Goal: Check status: Check status

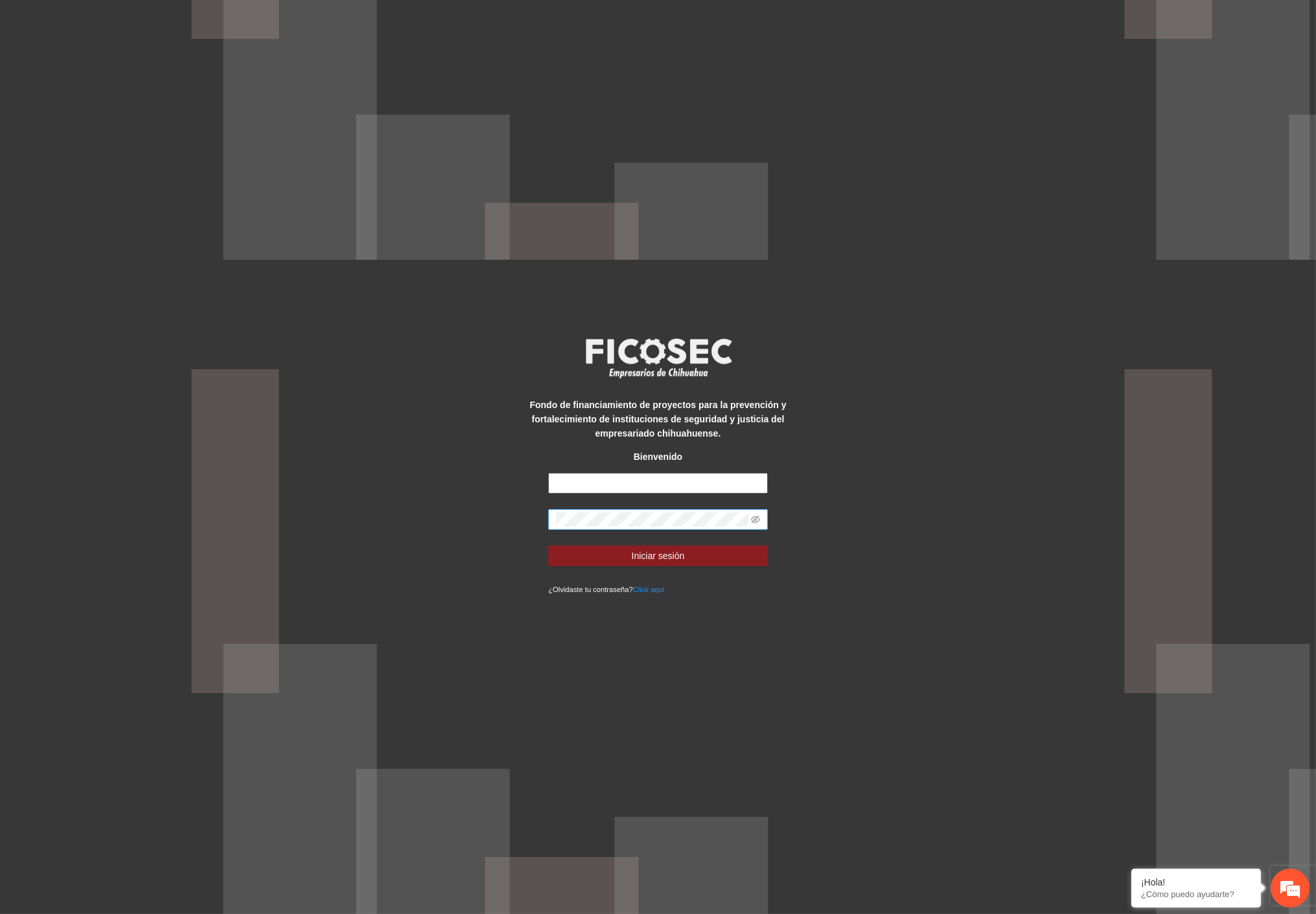
type input "**********"
click at [481, 528] on div "**********" at bounding box center [658, 457] width 1316 height 914
click at [583, 553] on button "Iniciar sesión" at bounding box center [658, 556] width 220 height 21
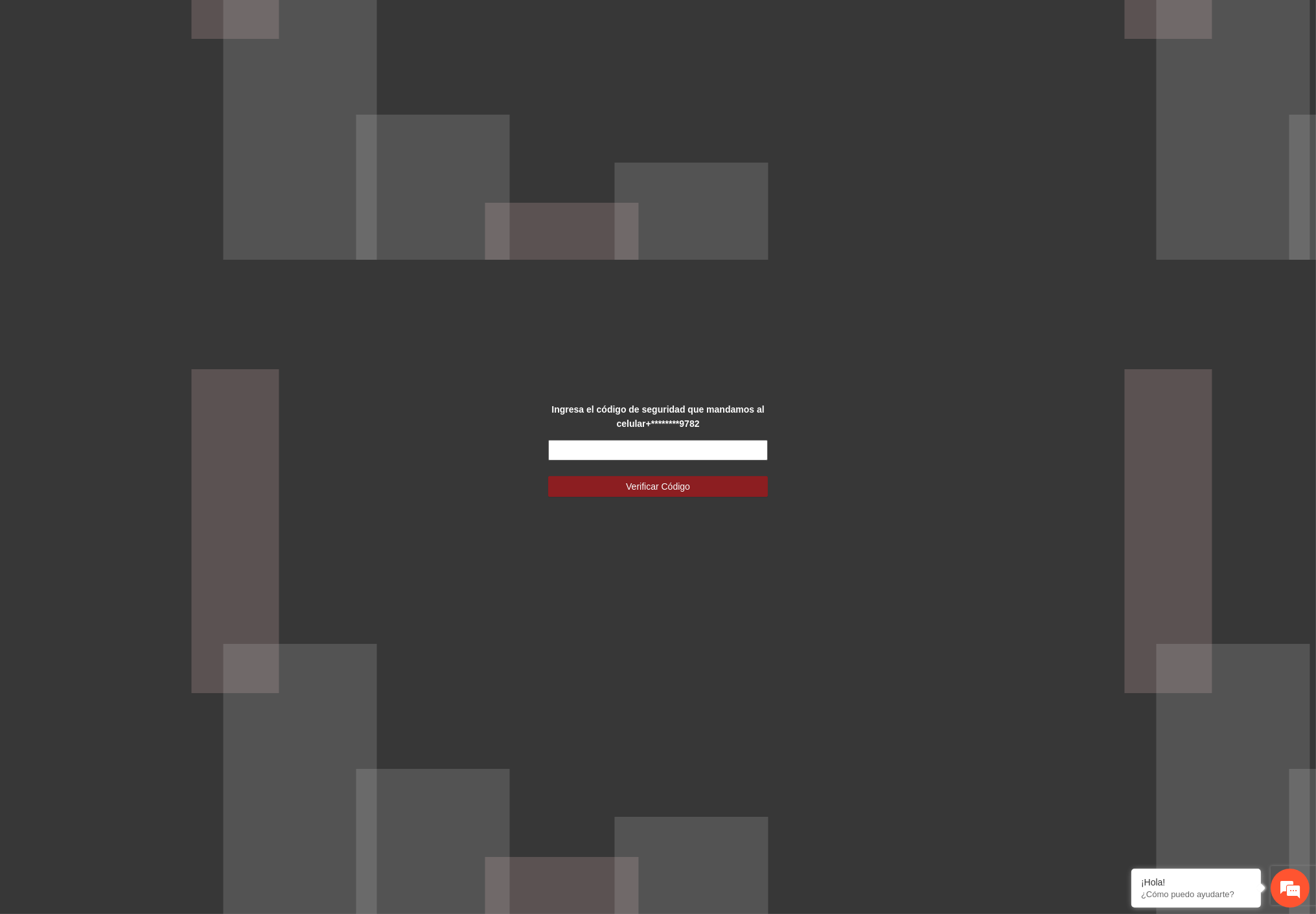
click at [620, 444] on input "text" at bounding box center [658, 450] width 220 height 21
click at [568, 448] on input "text" at bounding box center [658, 450] width 220 height 21
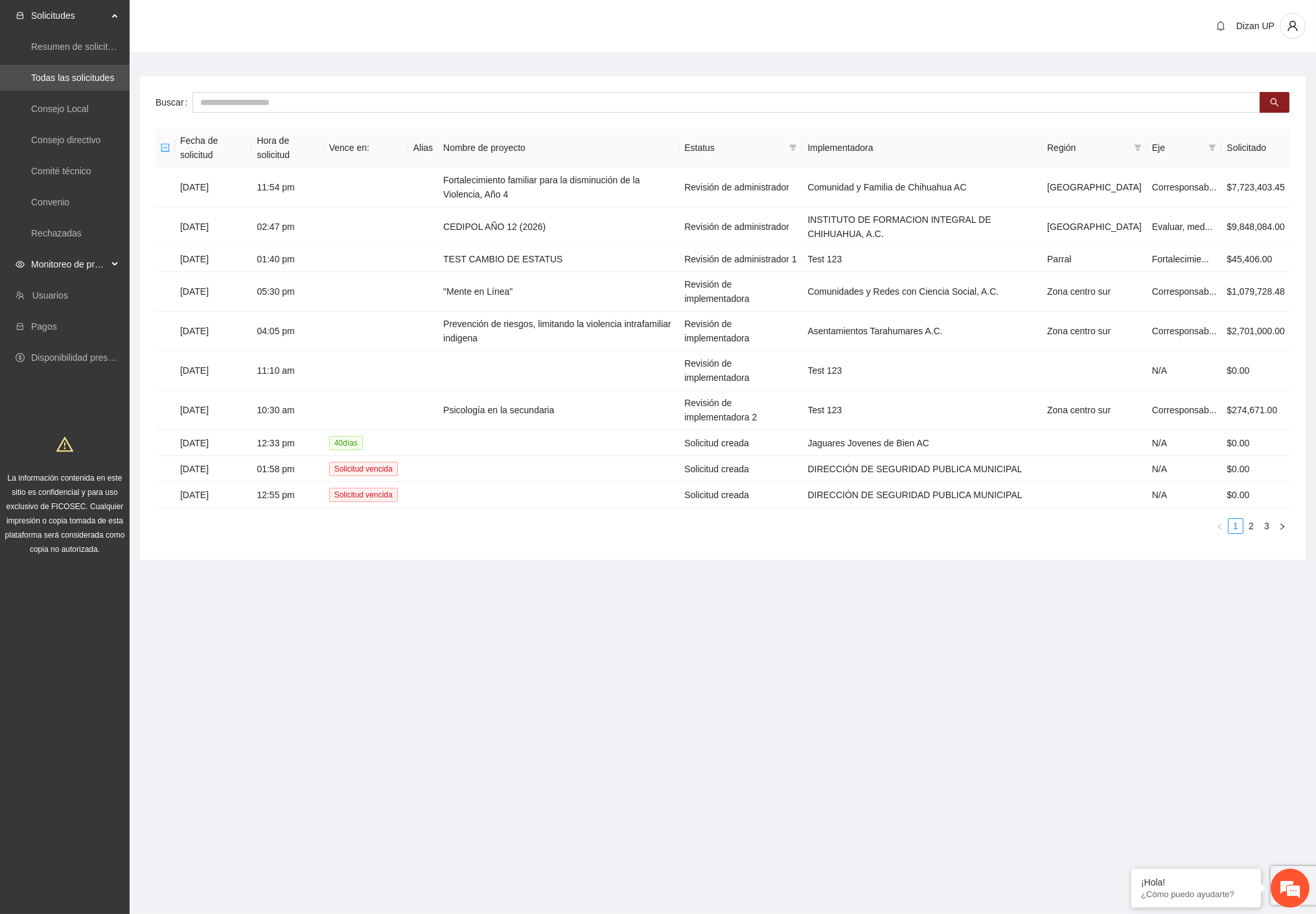
click at [99, 262] on span "Monitoreo de proyectos" at bounding box center [69, 264] width 76 height 26
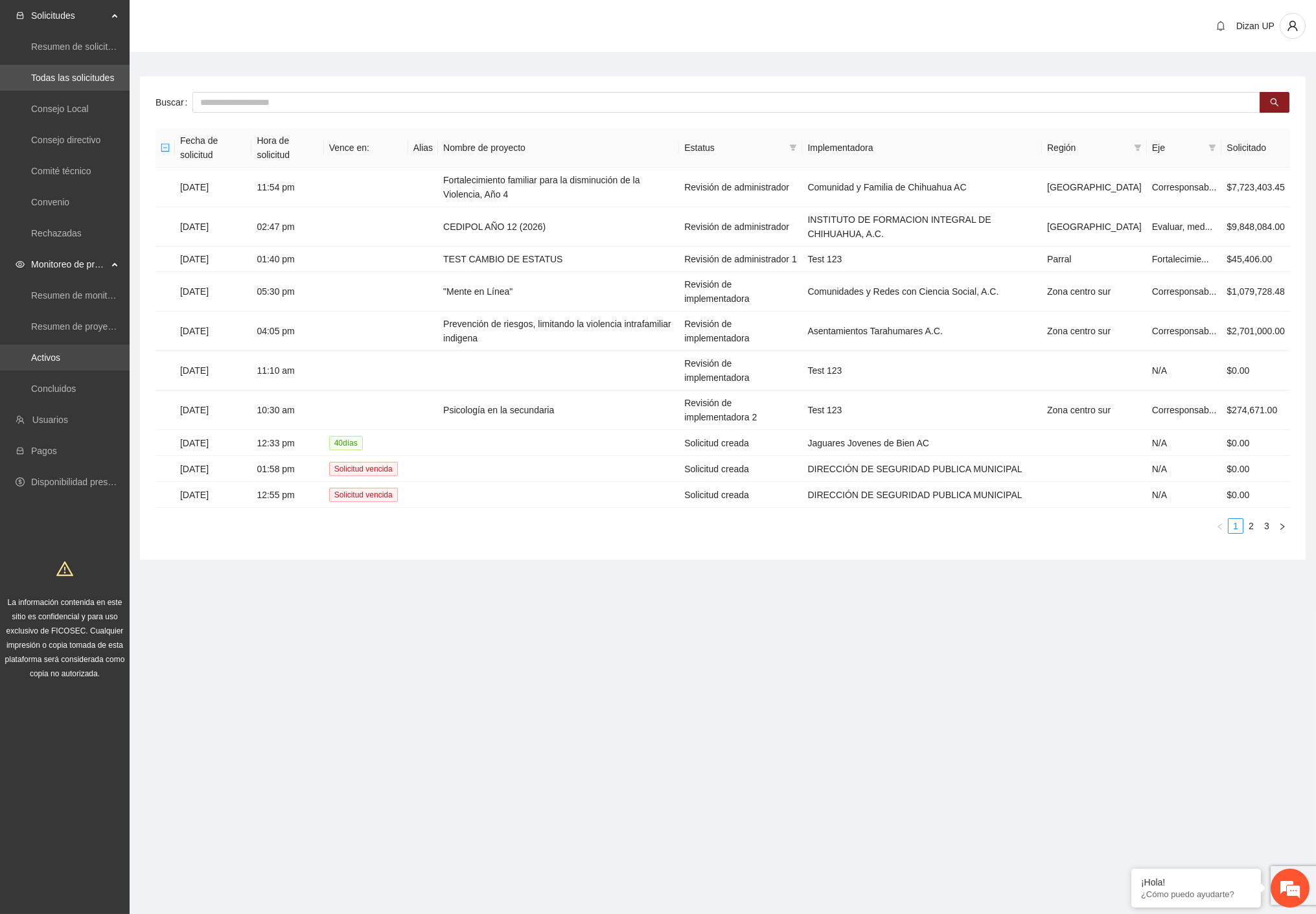
click at [56, 360] on link "Activos" at bounding box center [46, 358] width 29 height 10
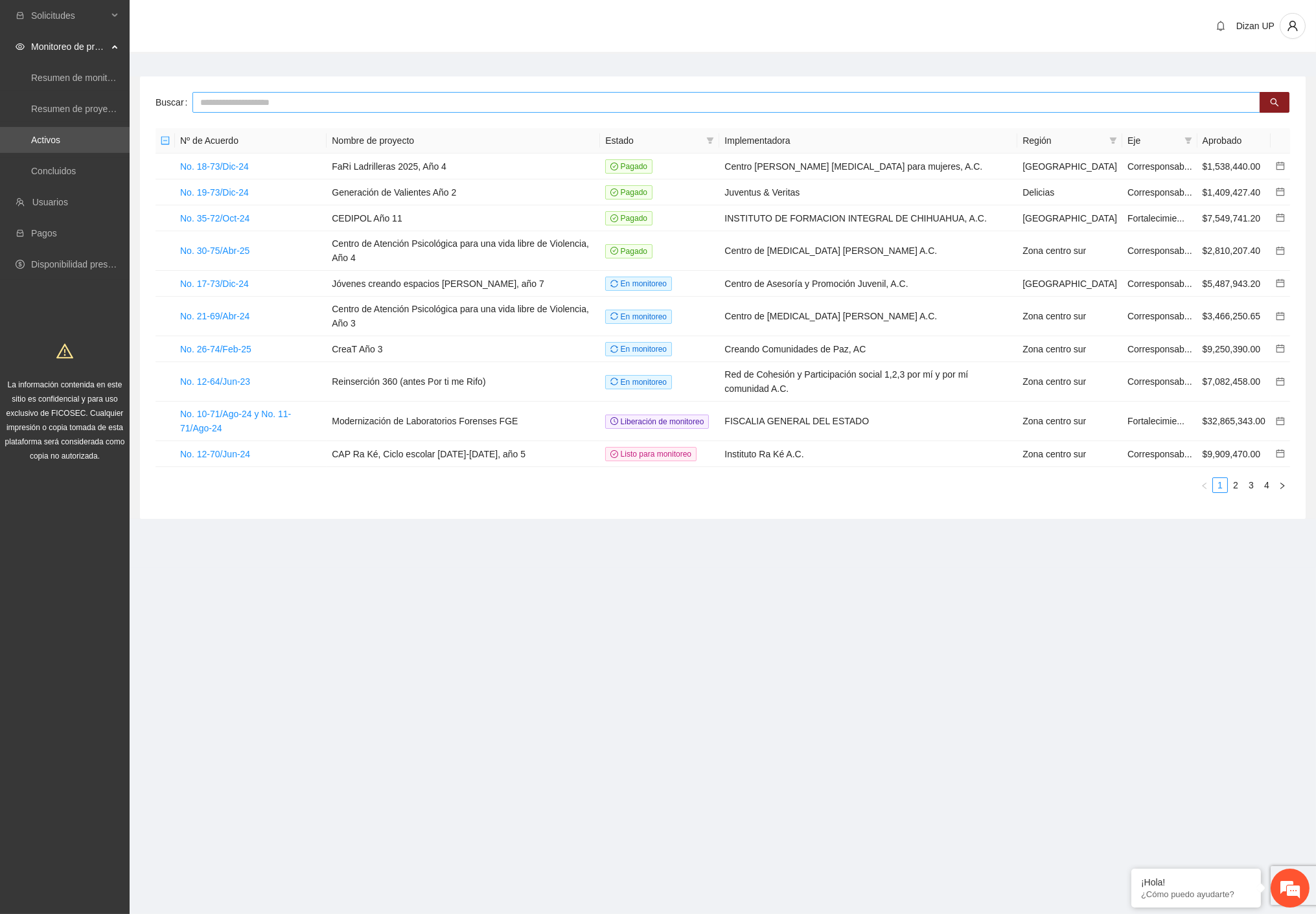
click at [305, 102] on input "text" at bounding box center [726, 102] width 1068 height 21
type input "****"
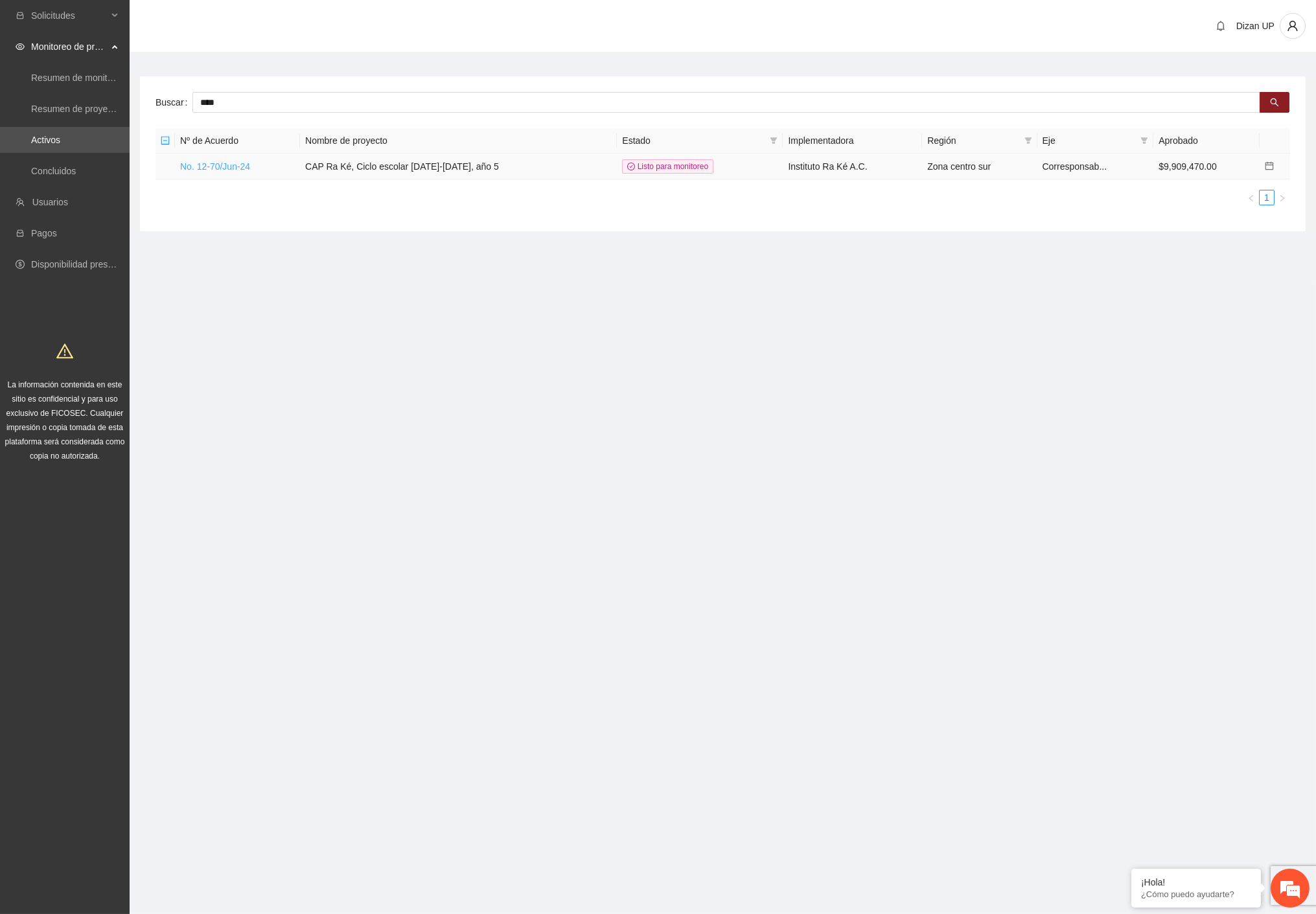
click at [228, 164] on link "No. 12-70/Jun-24" at bounding box center [215, 166] width 70 height 10
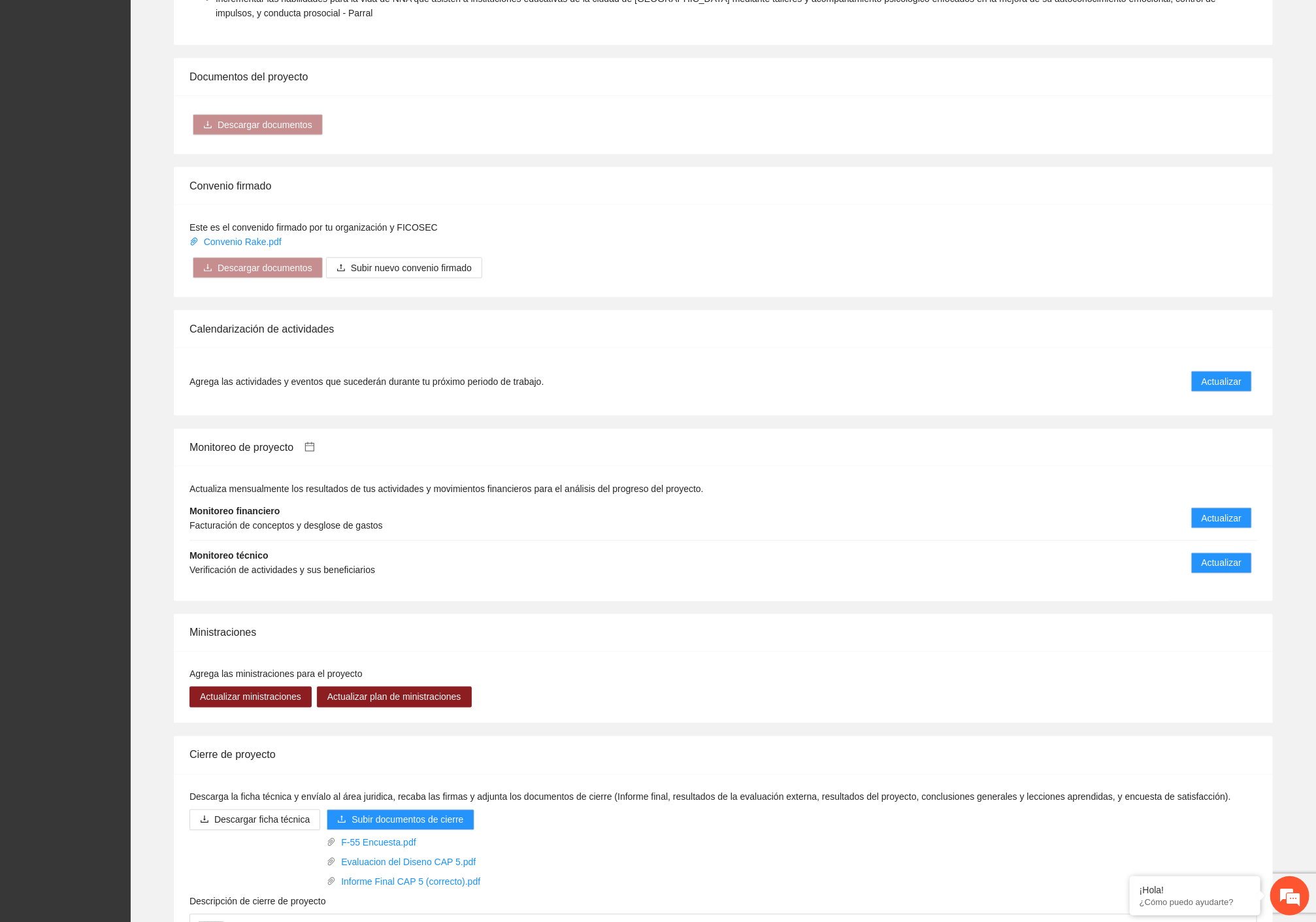
scroll to position [1033, 0]
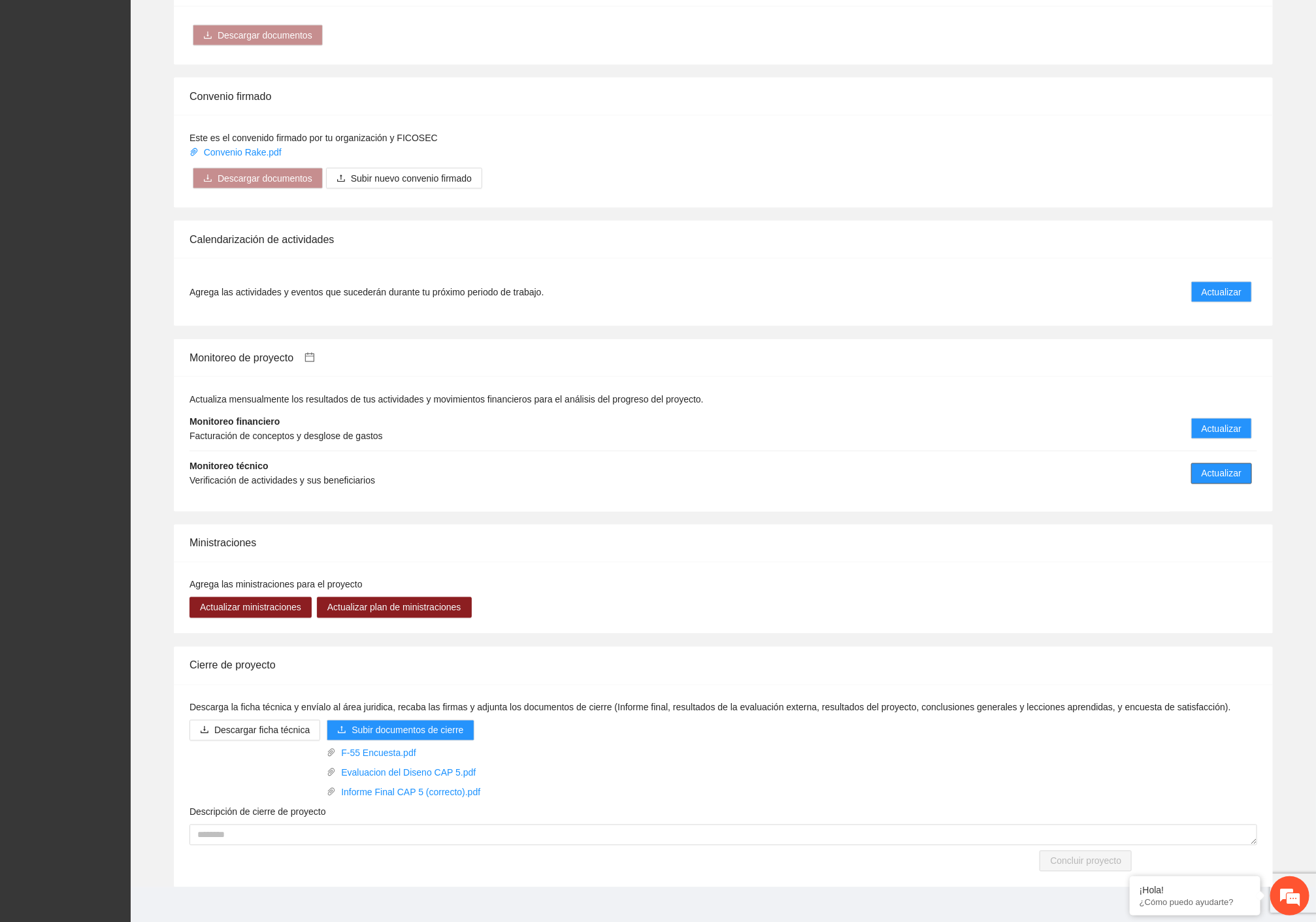
click at [1209, 467] on span "Actualizar" at bounding box center [1221, 474] width 40 height 14
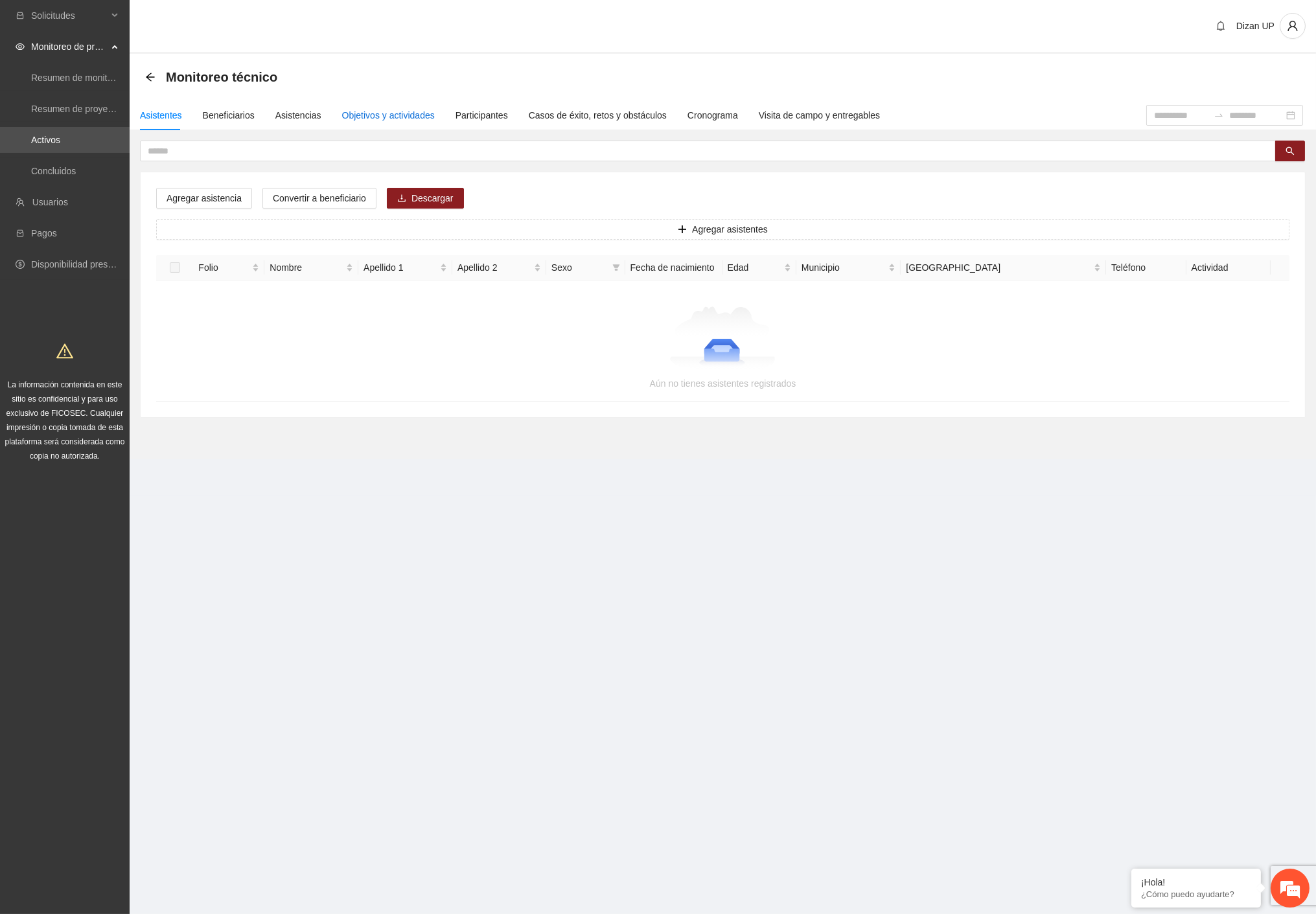
click at [376, 108] on div "Objetivos y actividades" at bounding box center [388, 115] width 93 height 14
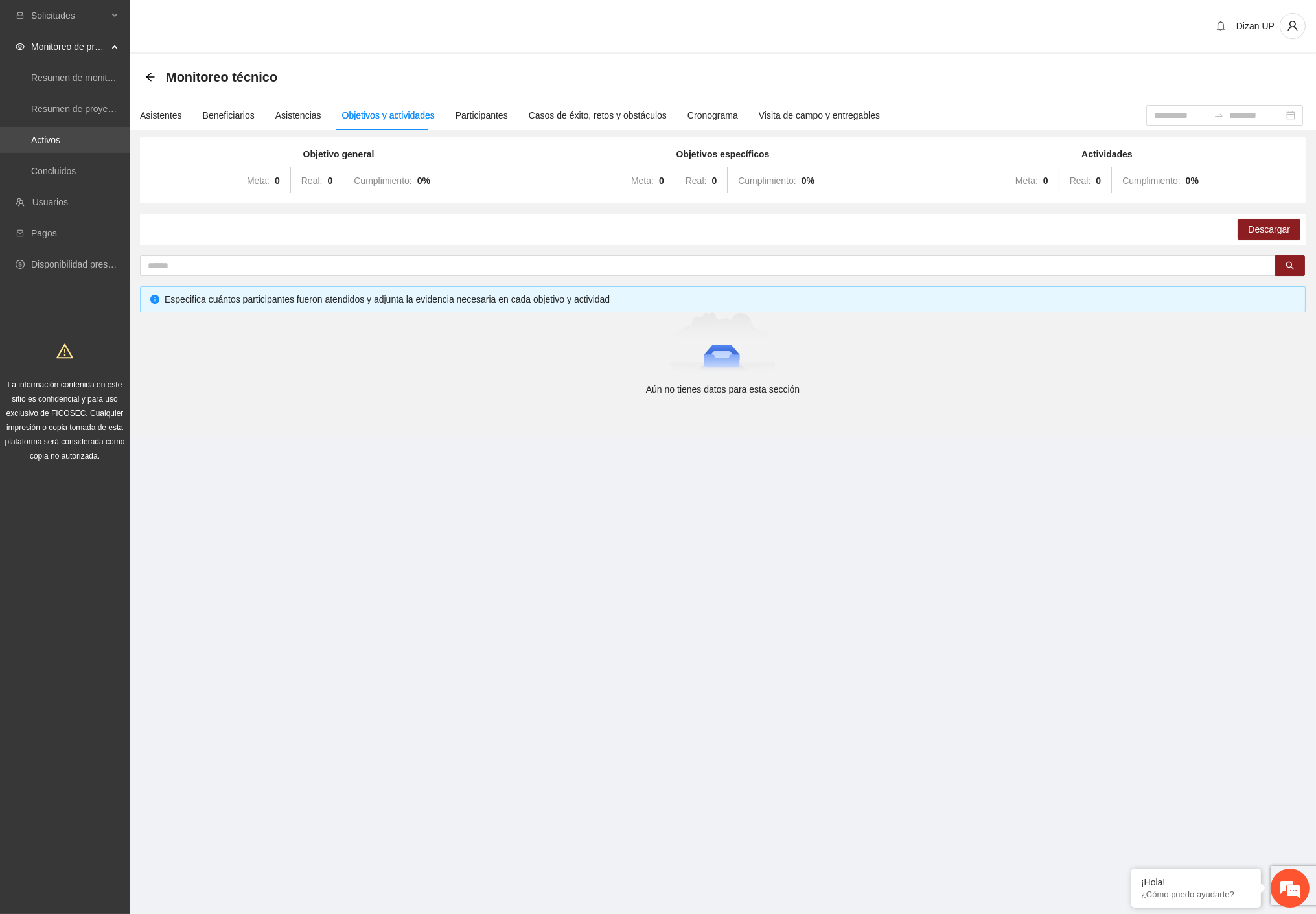
click at [46, 138] on link "Activos" at bounding box center [46, 140] width 29 height 10
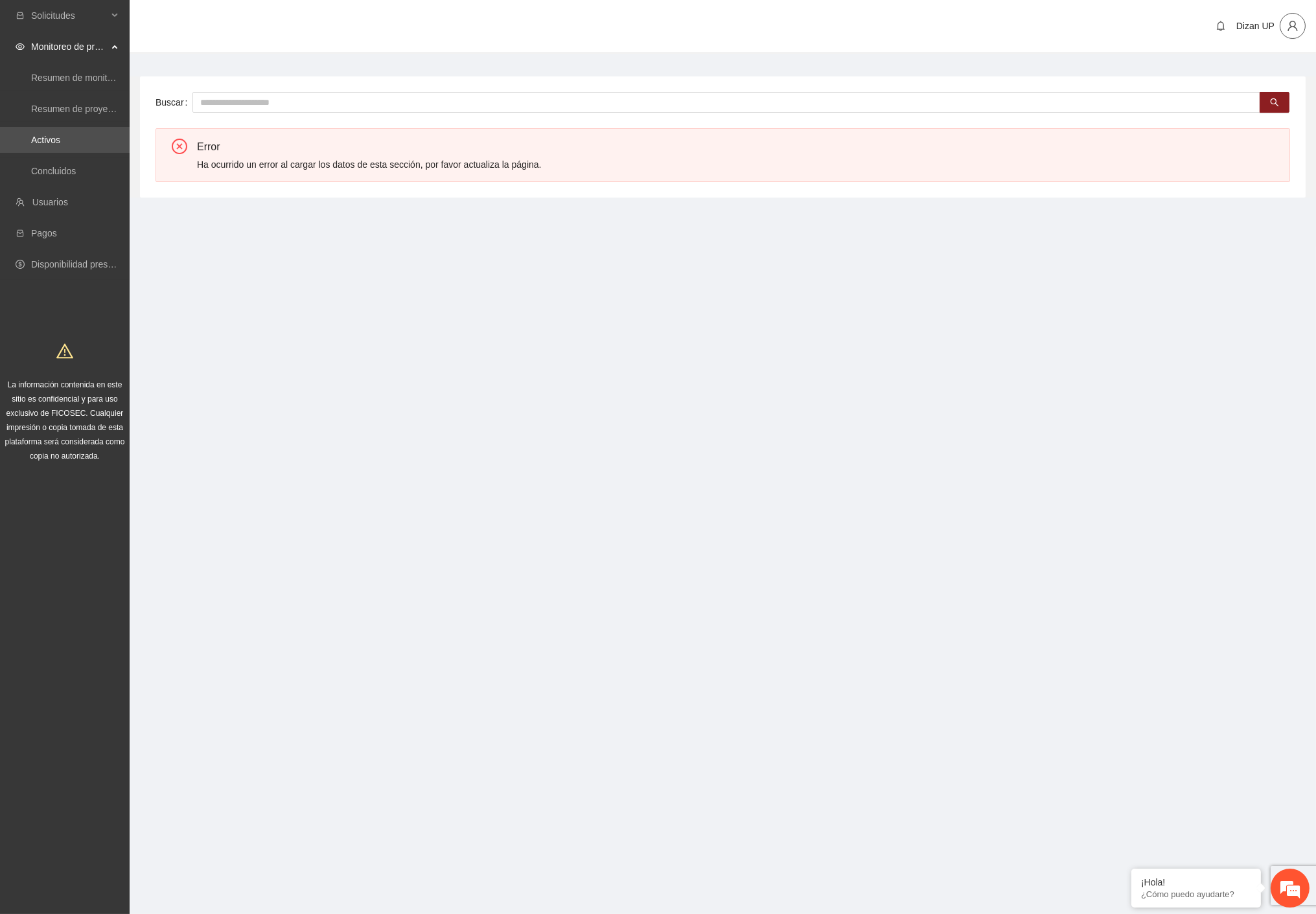
click at [1290, 28] on icon "user" at bounding box center [1292, 26] width 10 height 10
click at [1236, 74] on span "Cerrar sesión" at bounding box center [1259, 74] width 82 height 14
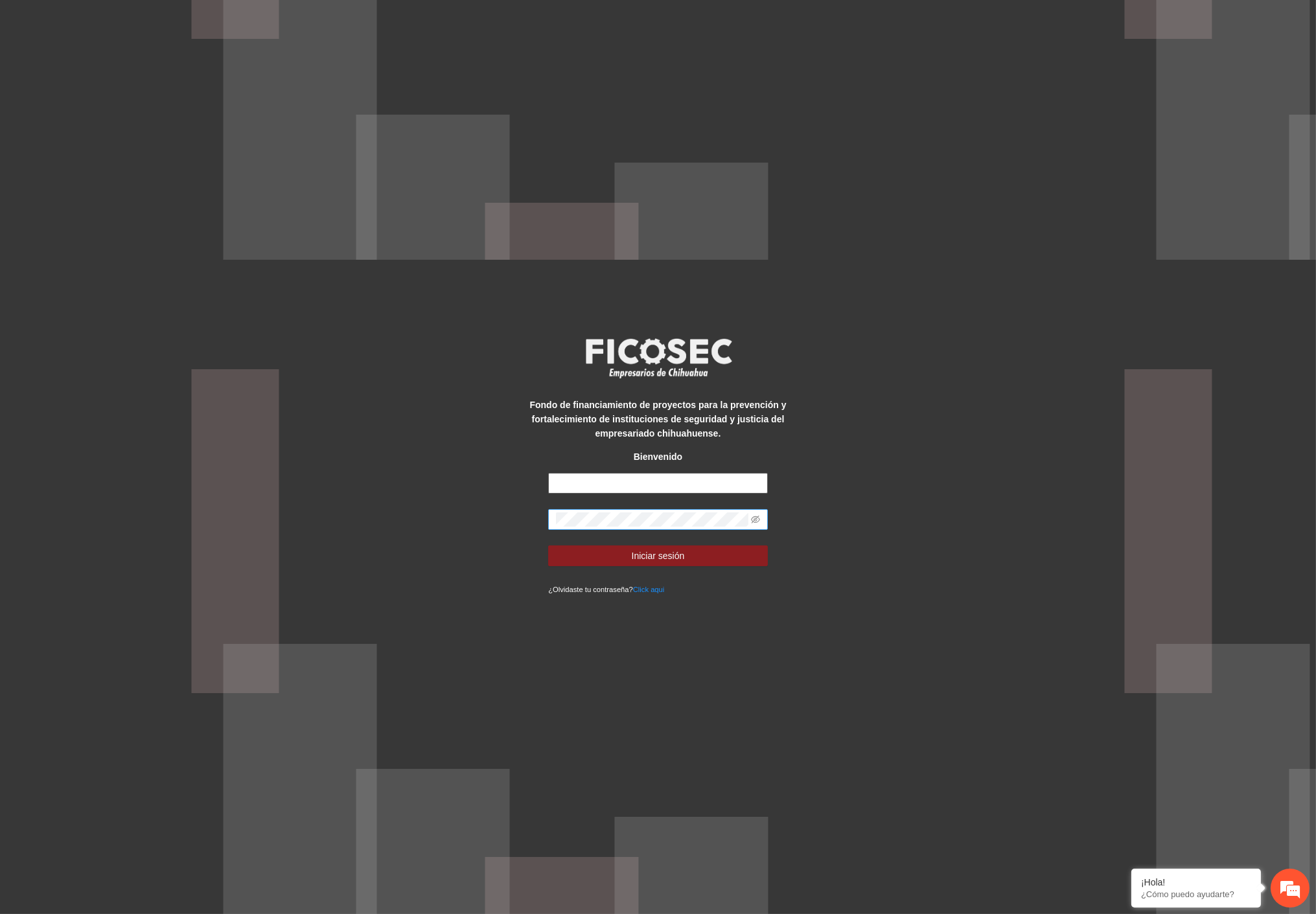
type input "**********"
click at [424, 506] on div "**********" at bounding box center [658, 457] width 1316 height 914
click at [569, 558] on button "Iniciar sesión" at bounding box center [658, 556] width 220 height 21
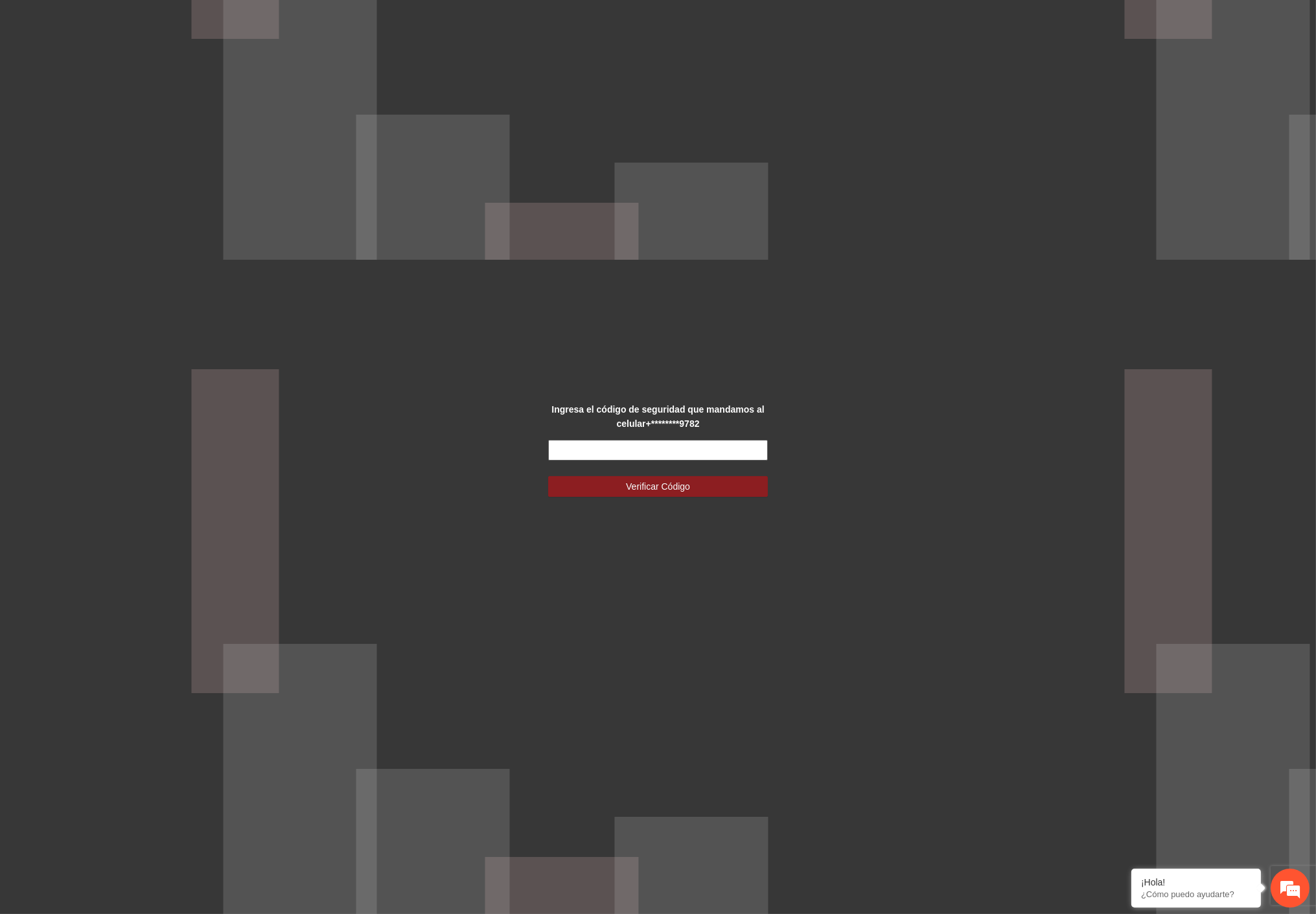
click at [684, 454] on input "text" at bounding box center [658, 450] width 220 height 21
type input "******"
click at [598, 480] on button "Verificar Código" at bounding box center [658, 487] width 220 height 21
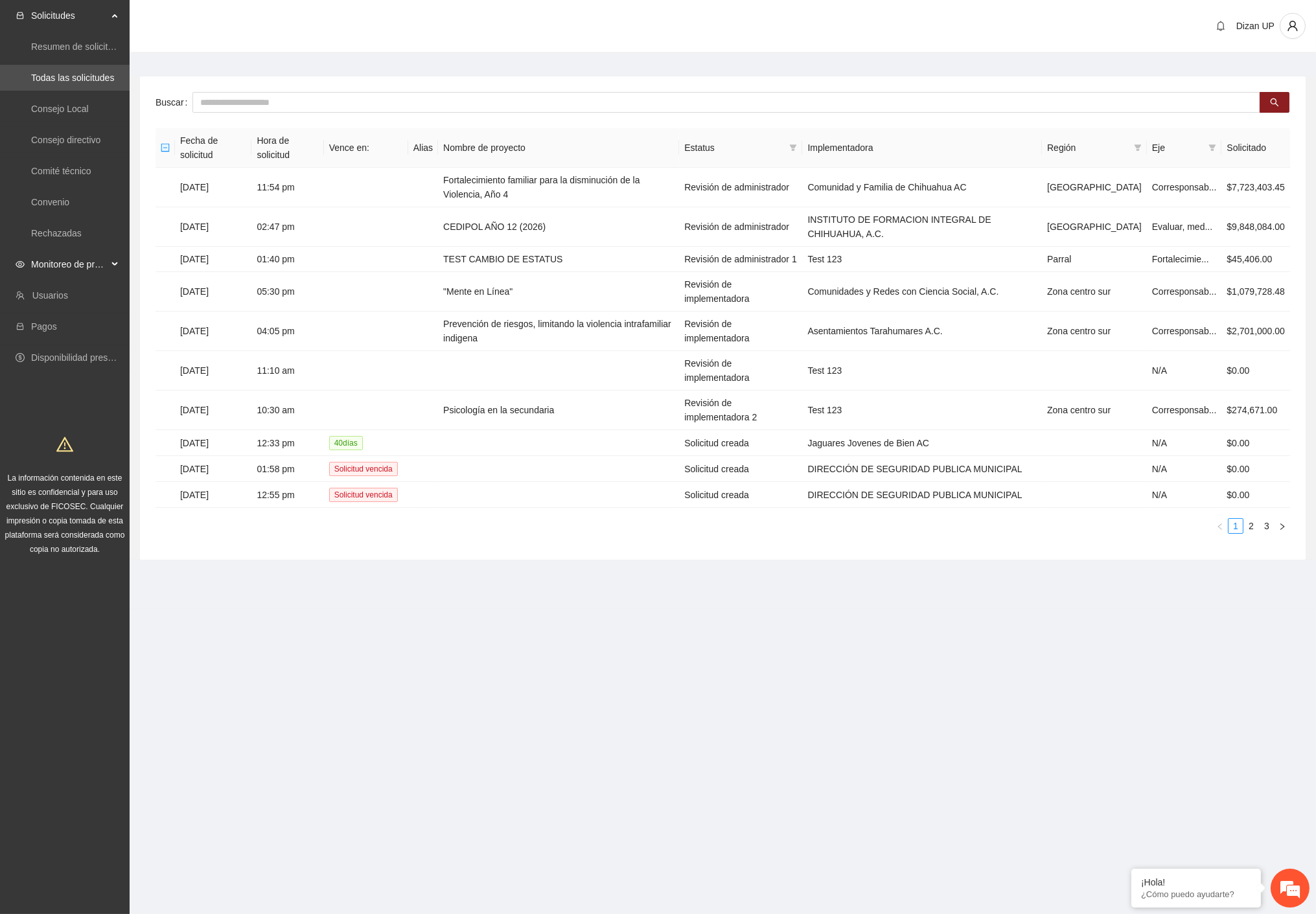
click at [91, 258] on span "Monitoreo de proyectos" at bounding box center [69, 264] width 76 height 26
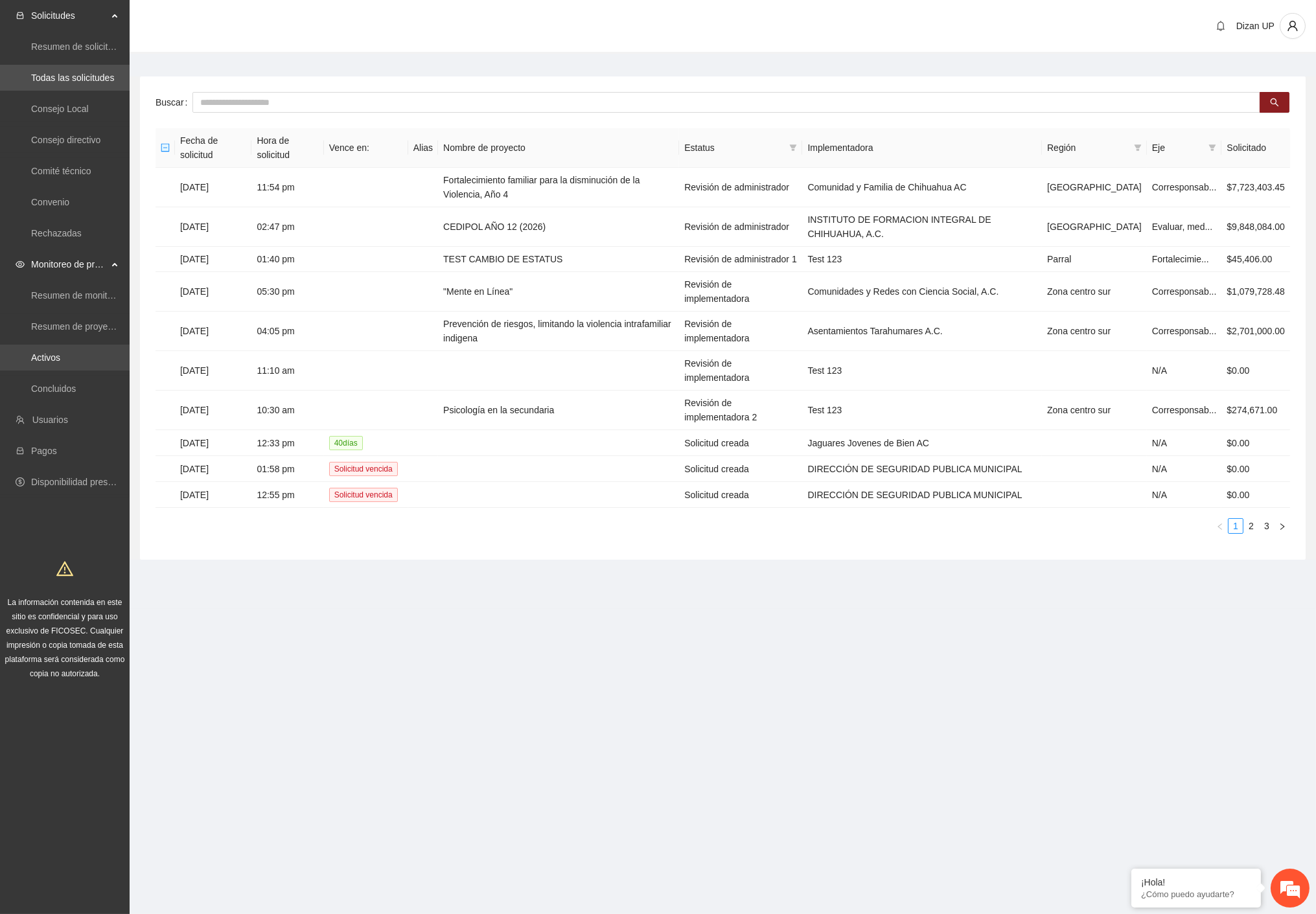
click at [42, 357] on link "Activos" at bounding box center [46, 358] width 29 height 10
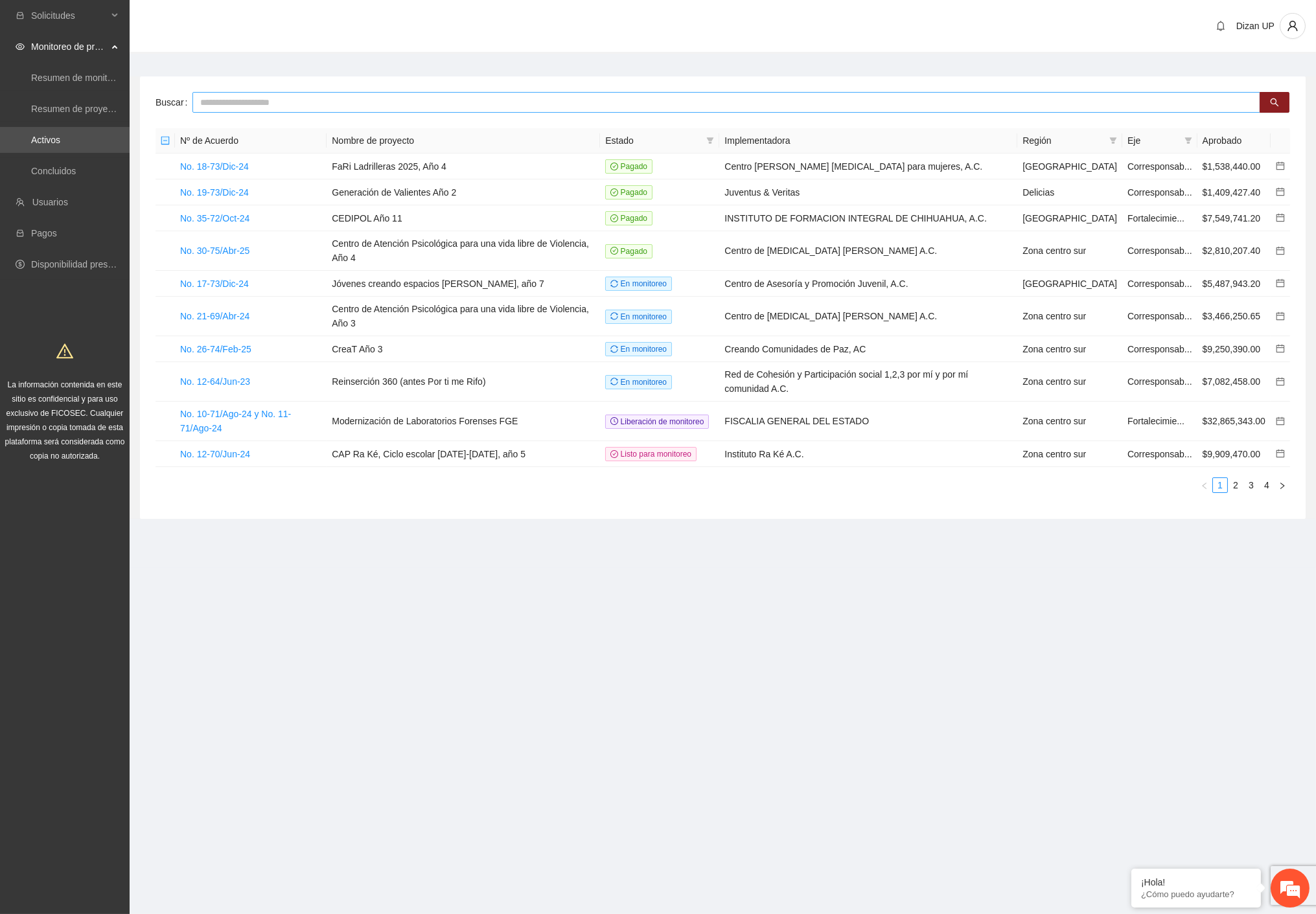
click at [215, 104] on input "text" at bounding box center [726, 102] width 1068 height 21
type input "****"
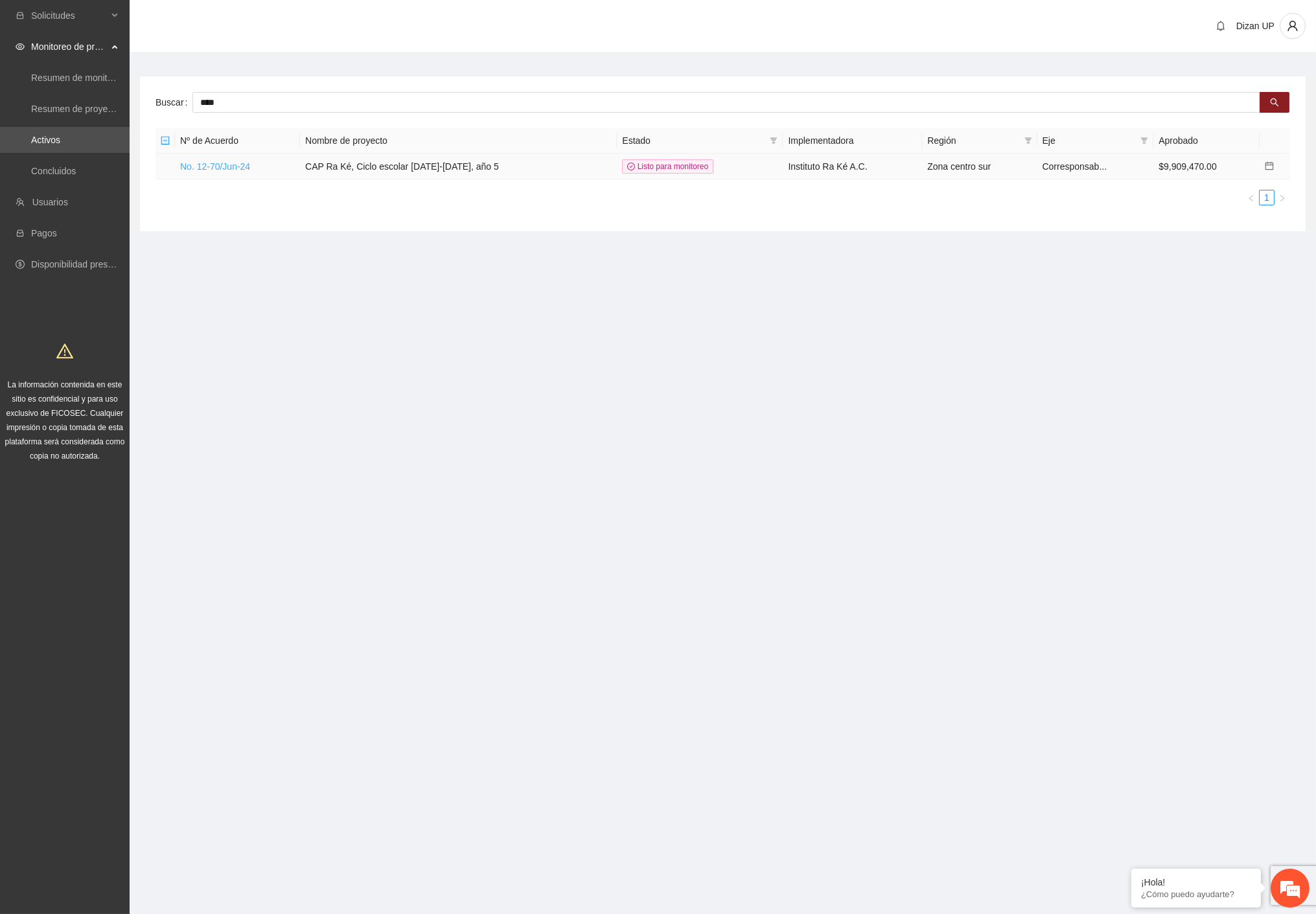
click at [201, 165] on link "No. 12-70/Jun-24" at bounding box center [215, 166] width 70 height 10
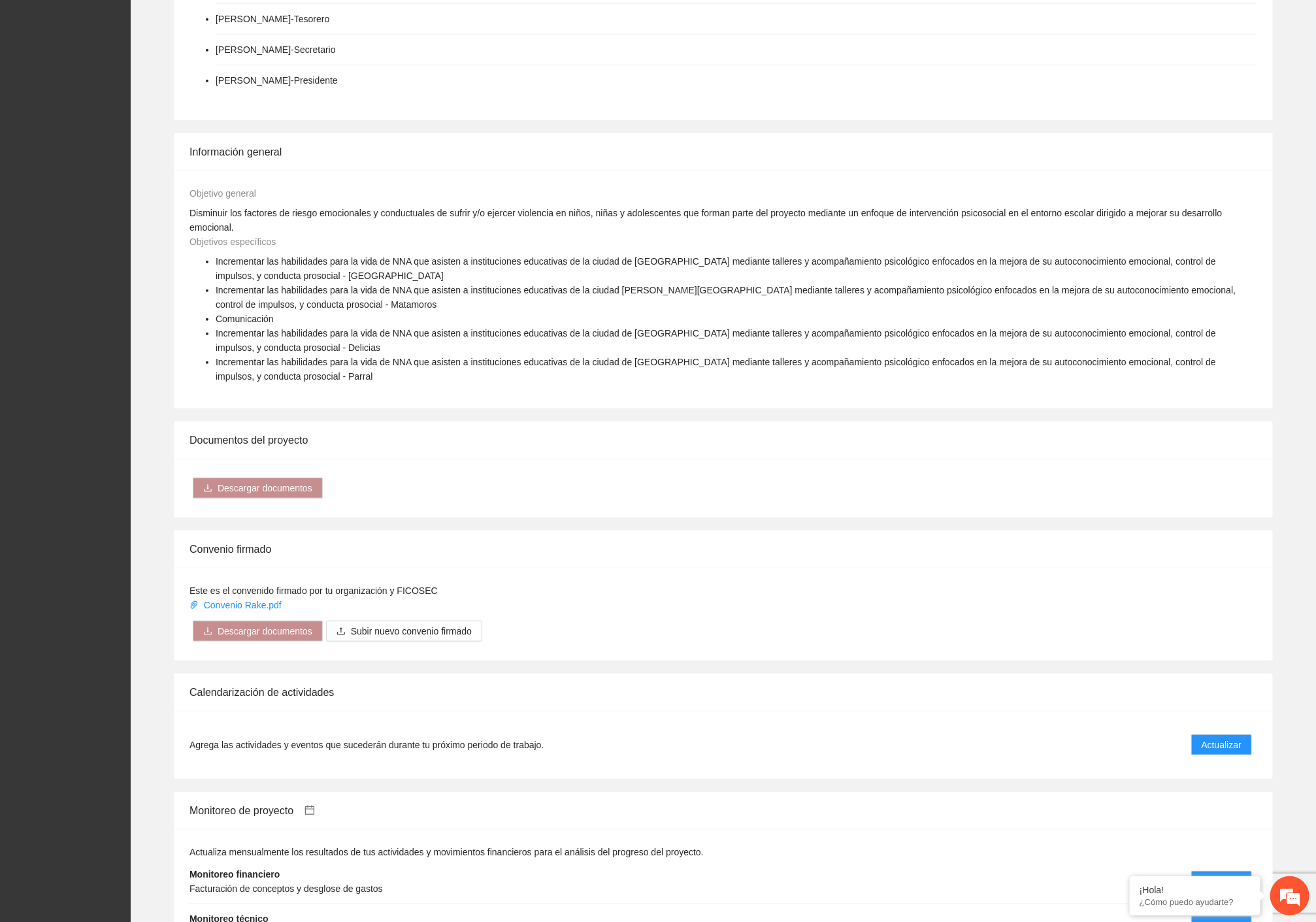
scroll to position [1033, 0]
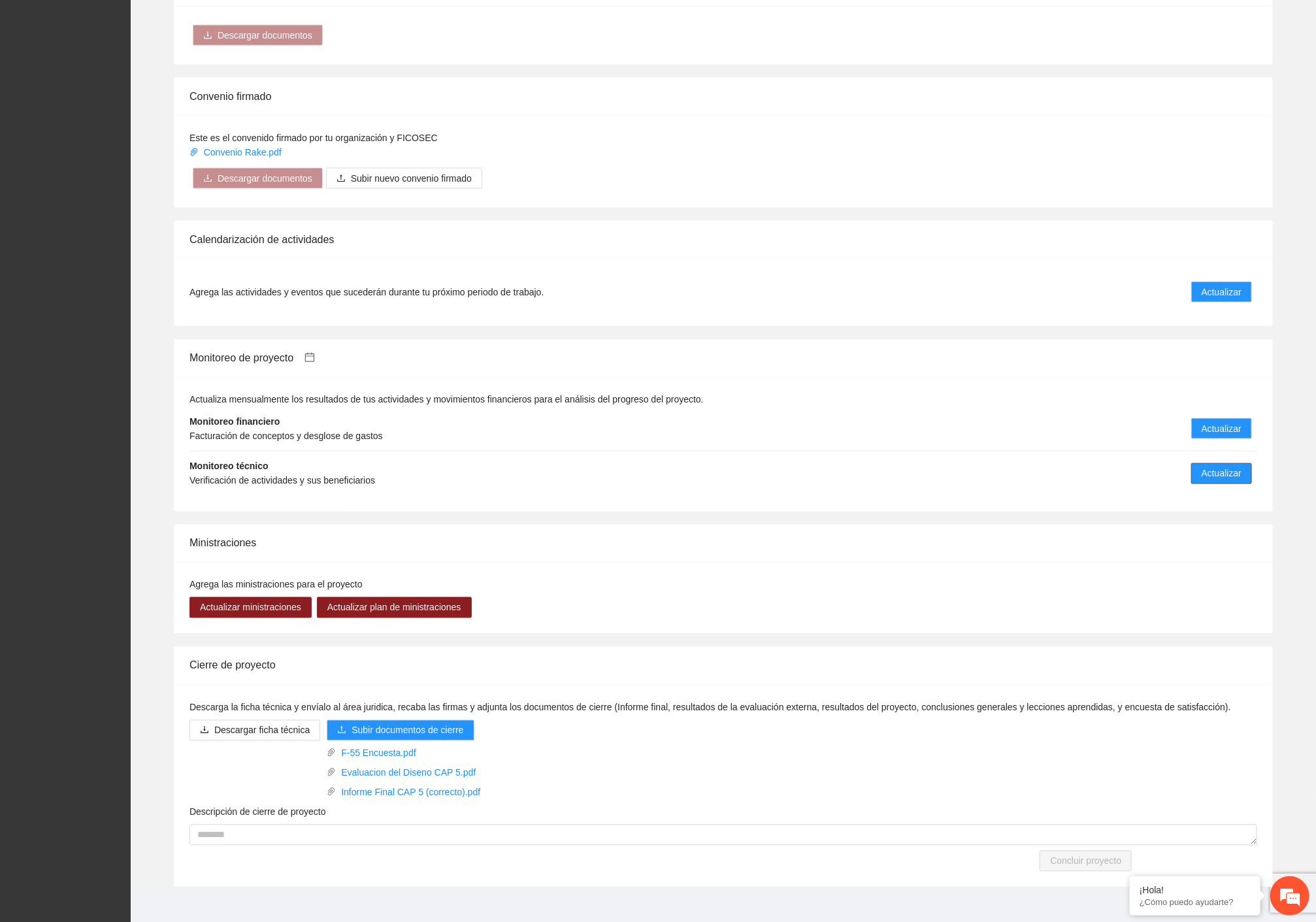
click at [1205, 467] on span "Actualizar" at bounding box center [1221, 474] width 40 height 14
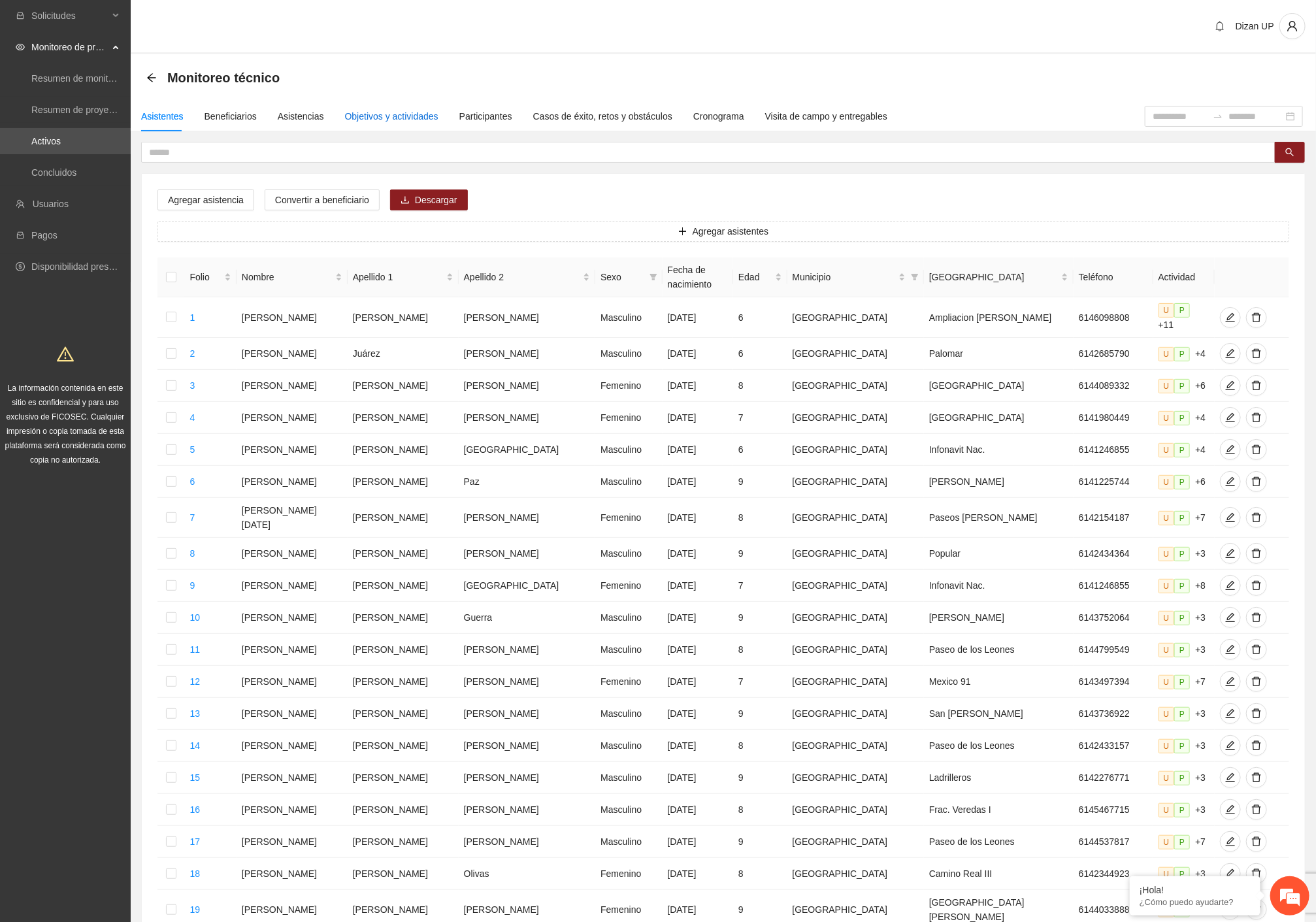
click at [407, 120] on div "Objetivos y actividades" at bounding box center [392, 116] width 93 height 14
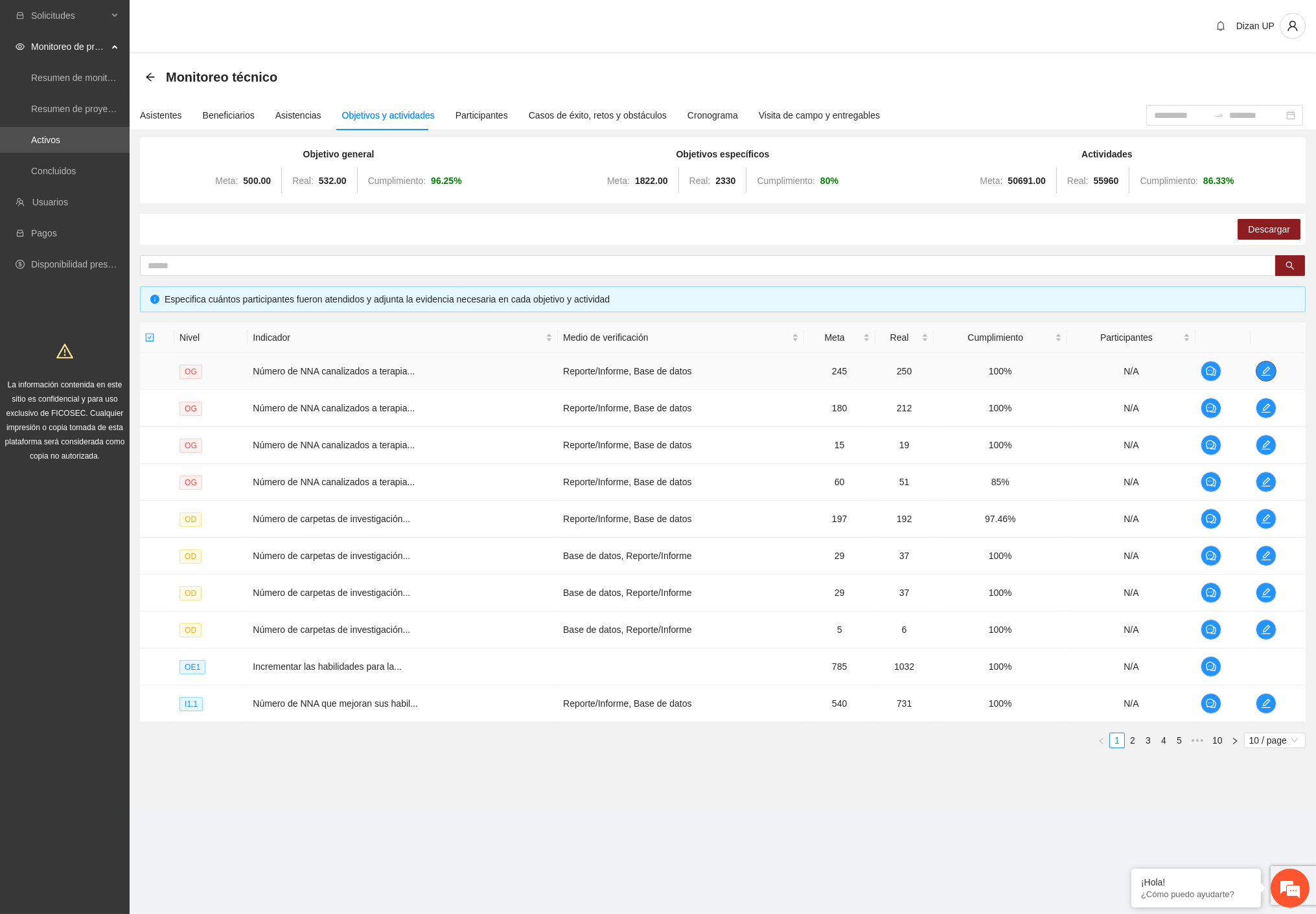
click at [1266, 372] on icon "edit" at bounding box center [1266, 371] width 10 height 10
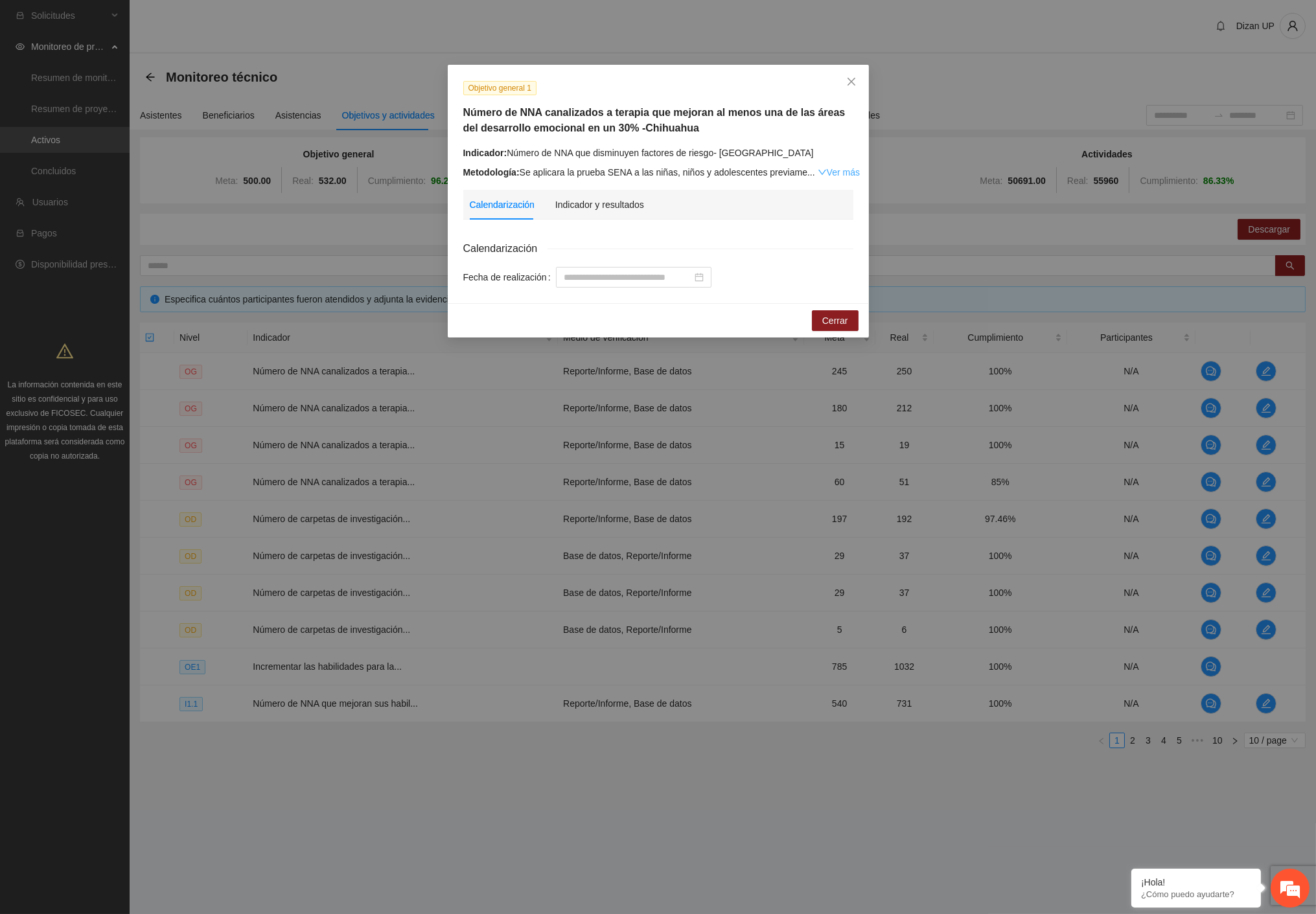
click at [829, 173] on link "Ver más" at bounding box center [838, 172] width 42 height 10
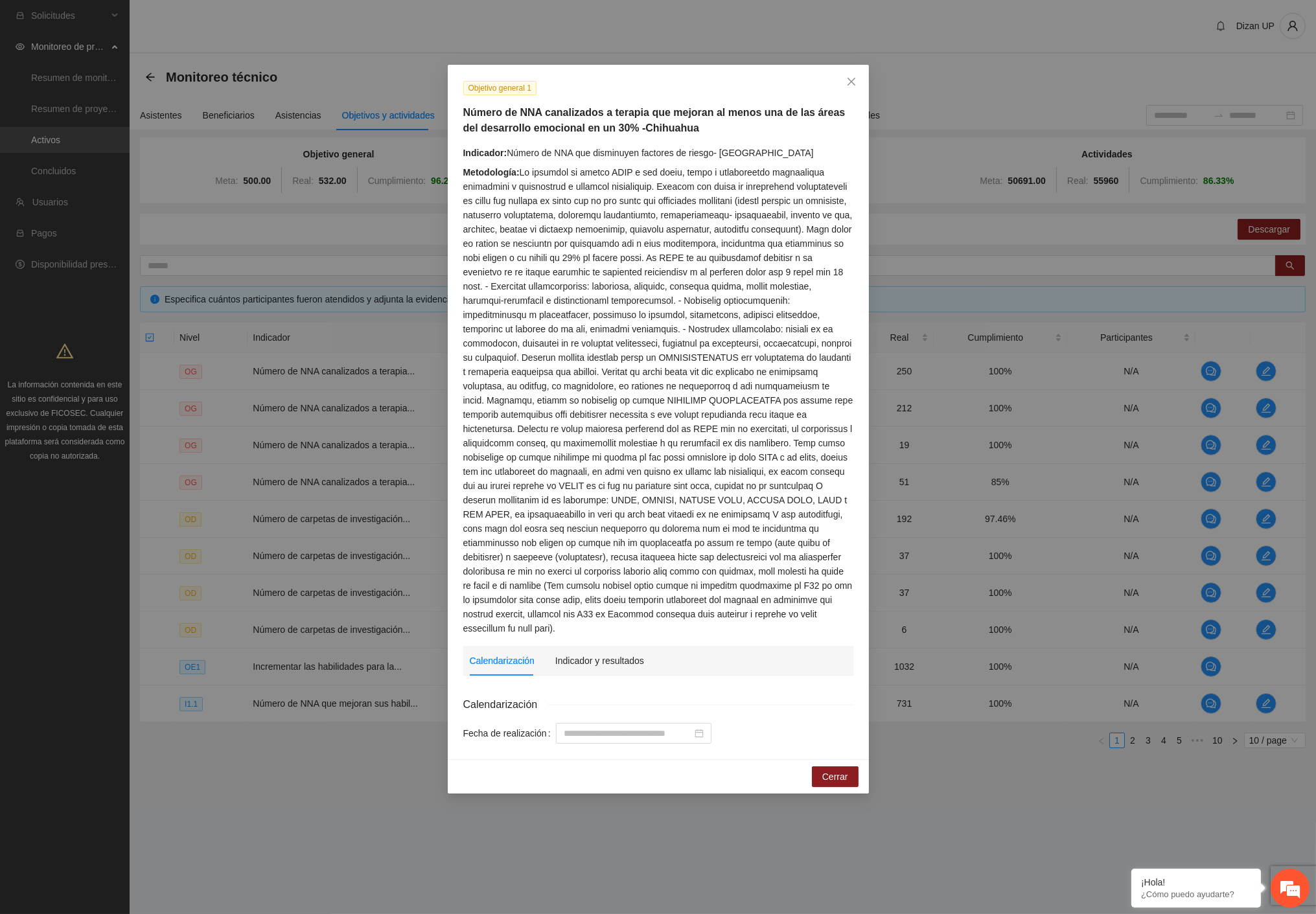
drag, startPoint x: 675, startPoint y: 232, endPoint x: 630, endPoint y: 209, distance: 50.5
click at [673, 232] on div "Metodología:" at bounding box center [658, 400] width 390 height 470
drag, startPoint x: 581, startPoint y: 170, endPoint x: 825, endPoint y: 172, distance: 244.0
click at [825, 172] on div "Metodología:" at bounding box center [658, 400] width 390 height 470
drag, startPoint x: 650, startPoint y: 188, endPoint x: 626, endPoint y: 189, distance: 24.0
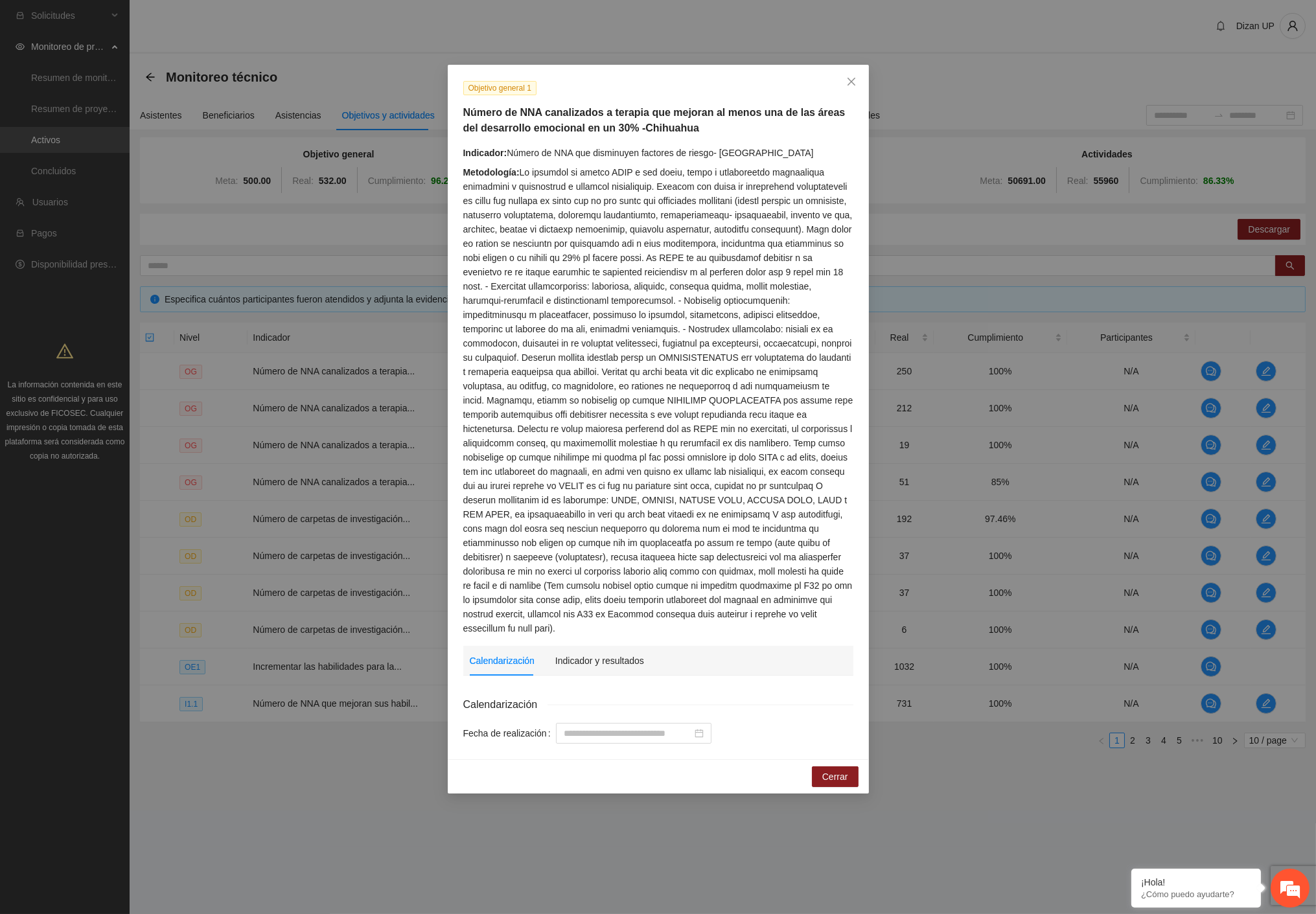
click at [639, 189] on div "Metodología:" at bounding box center [658, 400] width 390 height 470
drag, startPoint x: 472, startPoint y: 185, endPoint x: 772, endPoint y: 191, distance: 300.1
click at [772, 191] on div "Metodología:" at bounding box center [658, 400] width 390 height 470
click at [676, 194] on div "Metodología:" at bounding box center [658, 400] width 390 height 470
drag, startPoint x: 663, startPoint y: 186, endPoint x: 707, endPoint y: 185, distance: 44.0
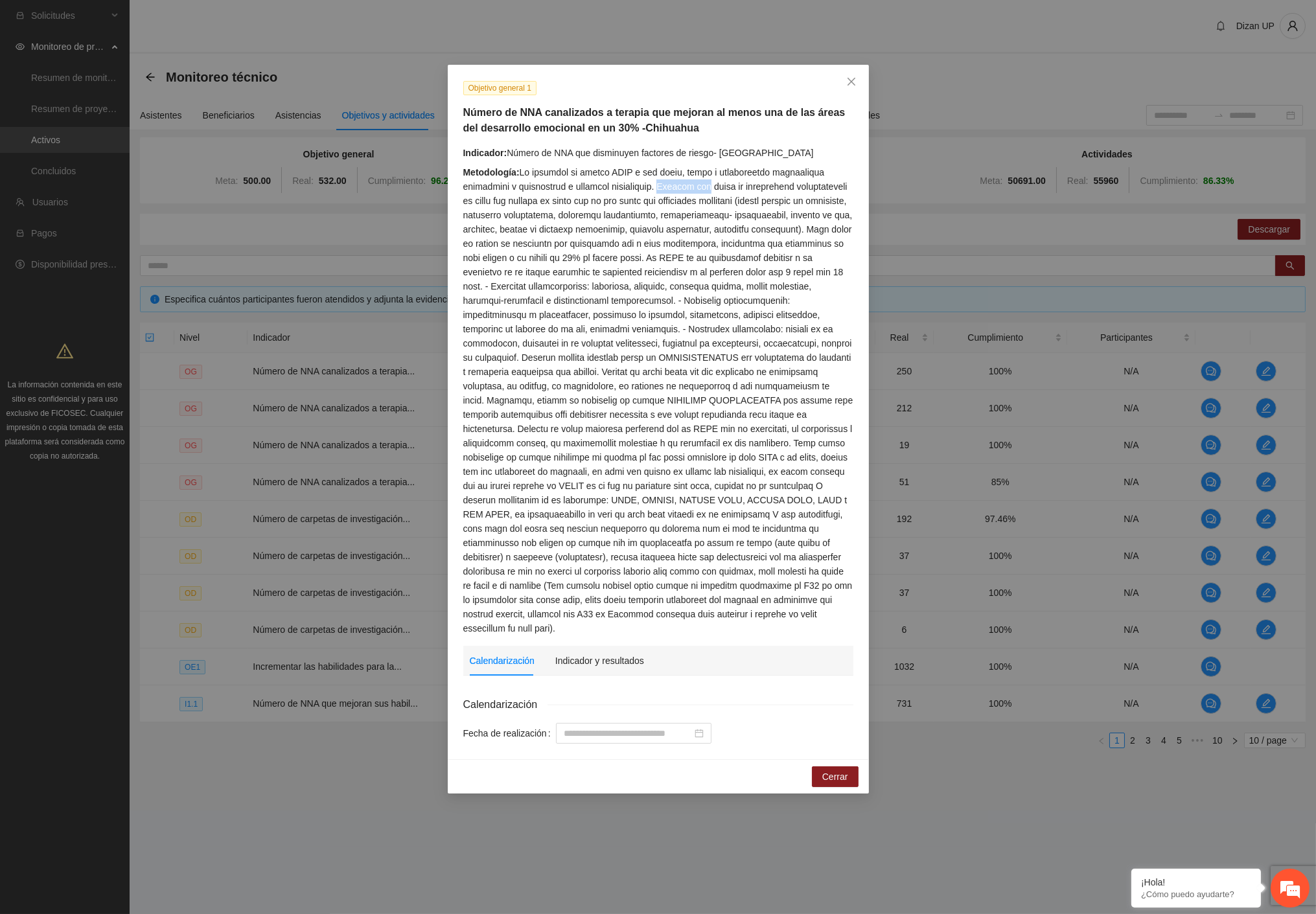
click at [707, 185] on div "Metodología:" at bounding box center [658, 400] width 390 height 470
drag, startPoint x: 506, startPoint y: 198, endPoint x: 795, endPoint y: 205, distance: 289.1
click at [818, 211] on div "Metodología:" at bounding box center [658, 400] width 390 height 470
click at [504, 219] on div "Metodología:" at bounding box center [658, 400] width 390 height 470
drag, startPoint x: 568, startPoint y: 214, endPoint x: 708, endPoint y: 224, distance: 140.4
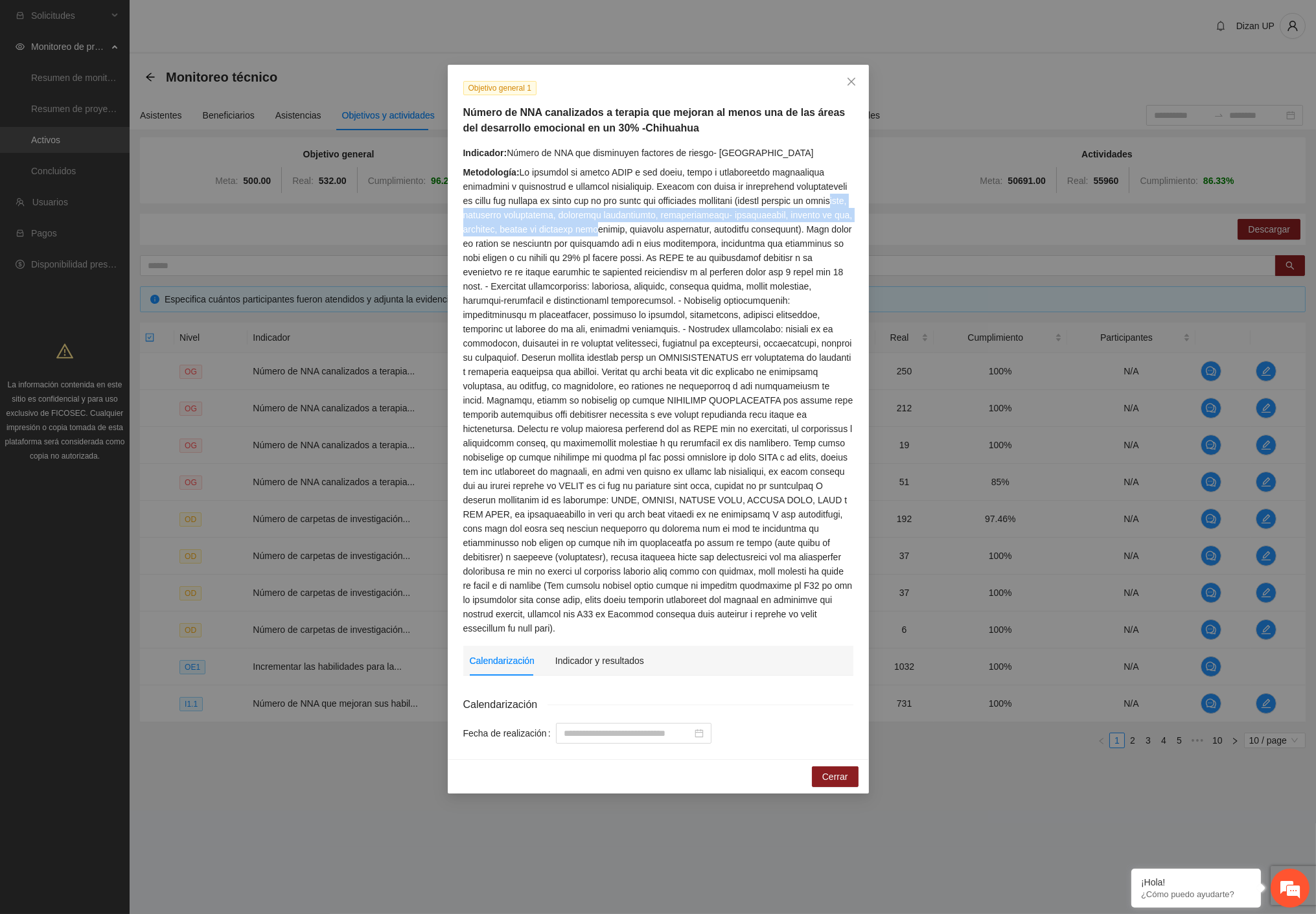
click at [708, 224] on div "Metodología:" at bounding box center [658, 400] width 390 height 470
click at [797, 215] on div "Metodología:" at bounding box center [658, 400] width 390 height 470
drag, startPoint x: 564, startPoint y: 246, endPoint x: 823, endPoint y: 250, distance: 259.0
click at [823, 250] on div "Metodología:" at bounding box center [658, 400] width 390 height 470
drag, startPoint x: 473, startPoint y: 258, endPoint x: 652, endPoint y: 254, distance: 179.0
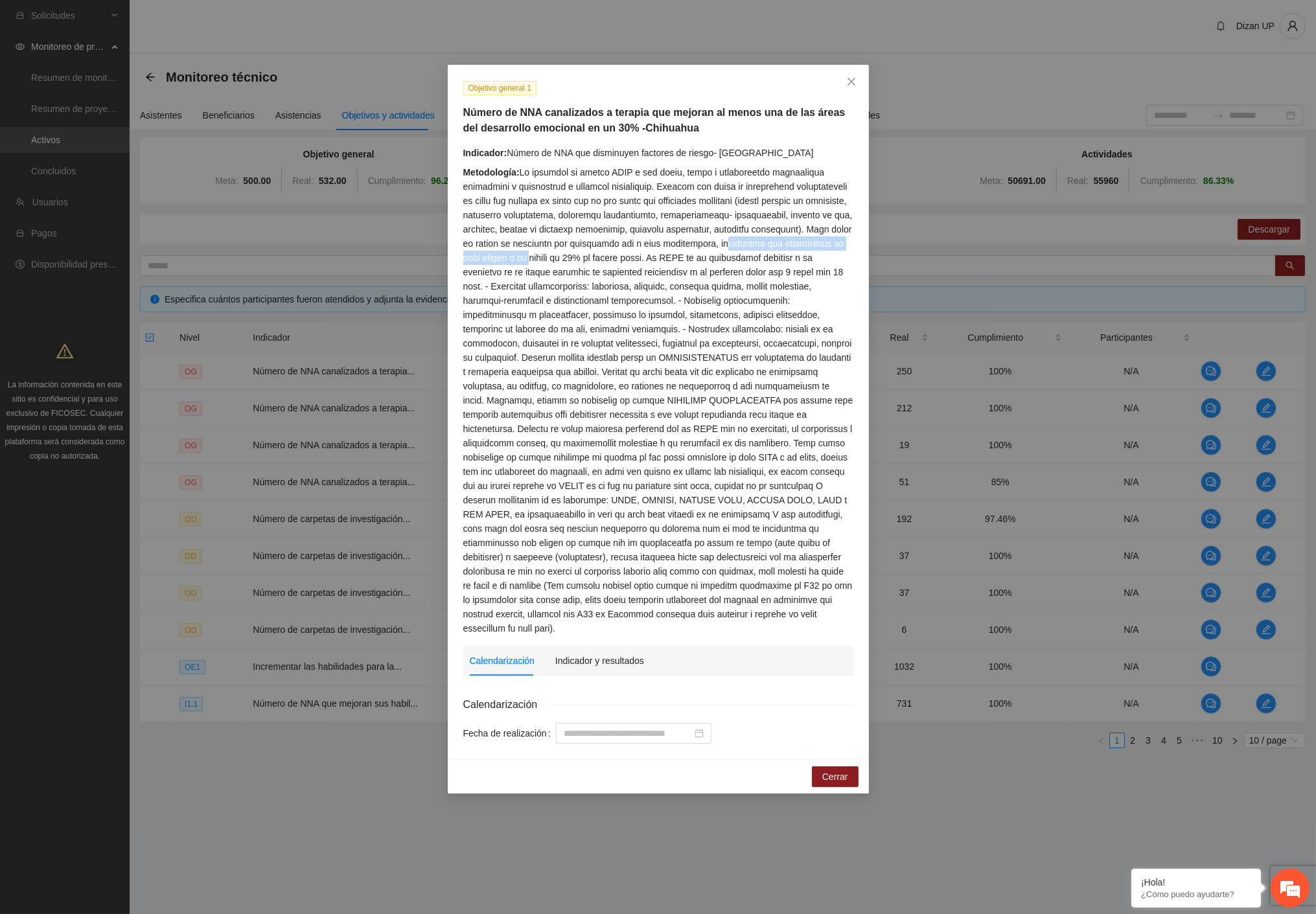
click at [652, 254] on div "Metodología:" at bounding box center [658, 400] width 390 height 470
drag, startPoint x: 580, startPoint y: 254, endPoint x: 609, endPoint y: 254, distance: 29.0
click at [580, 255] on div "Metodología:" at bounding box center [658, 400] width 390 height 470
click at [632, 256] on div "Metodología:" at bounding box center [658, 400] width 390 height 470
drag, startPoint x: 633, startPoint y: 258, endPoint x: 825, endPoint y: 260, distance: 192.0
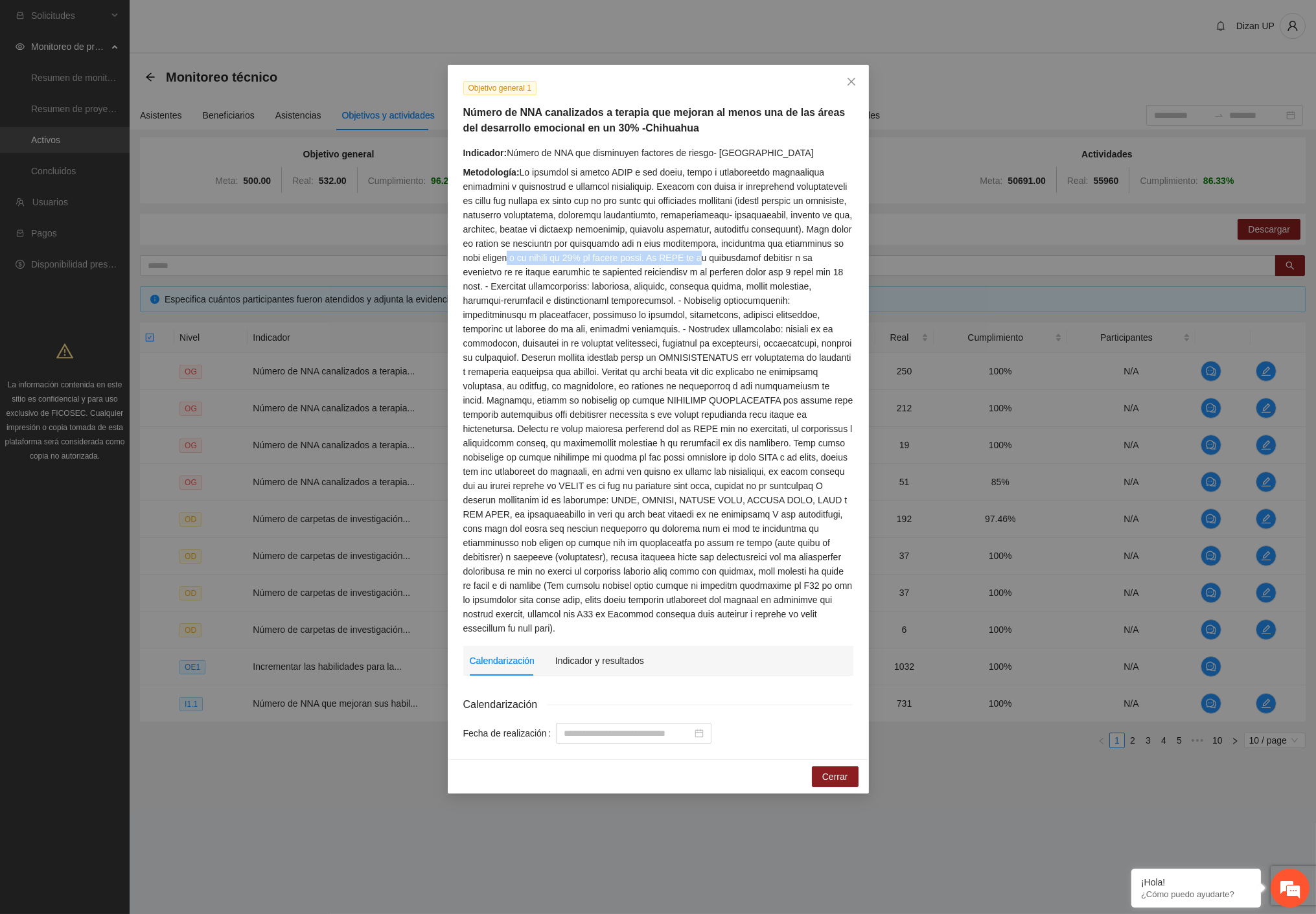
click at [825, 260] on div "Metodología:" at bounding box center [658, 400] width 390 height 470
drag, startPoint x: 644, startPoint y: 286, endPoint x: 847, endPoint y: 299, distance: 203.4
click at [847, 299] on div "Metodología:" at bounding box center [658, 400] width 390 height 470
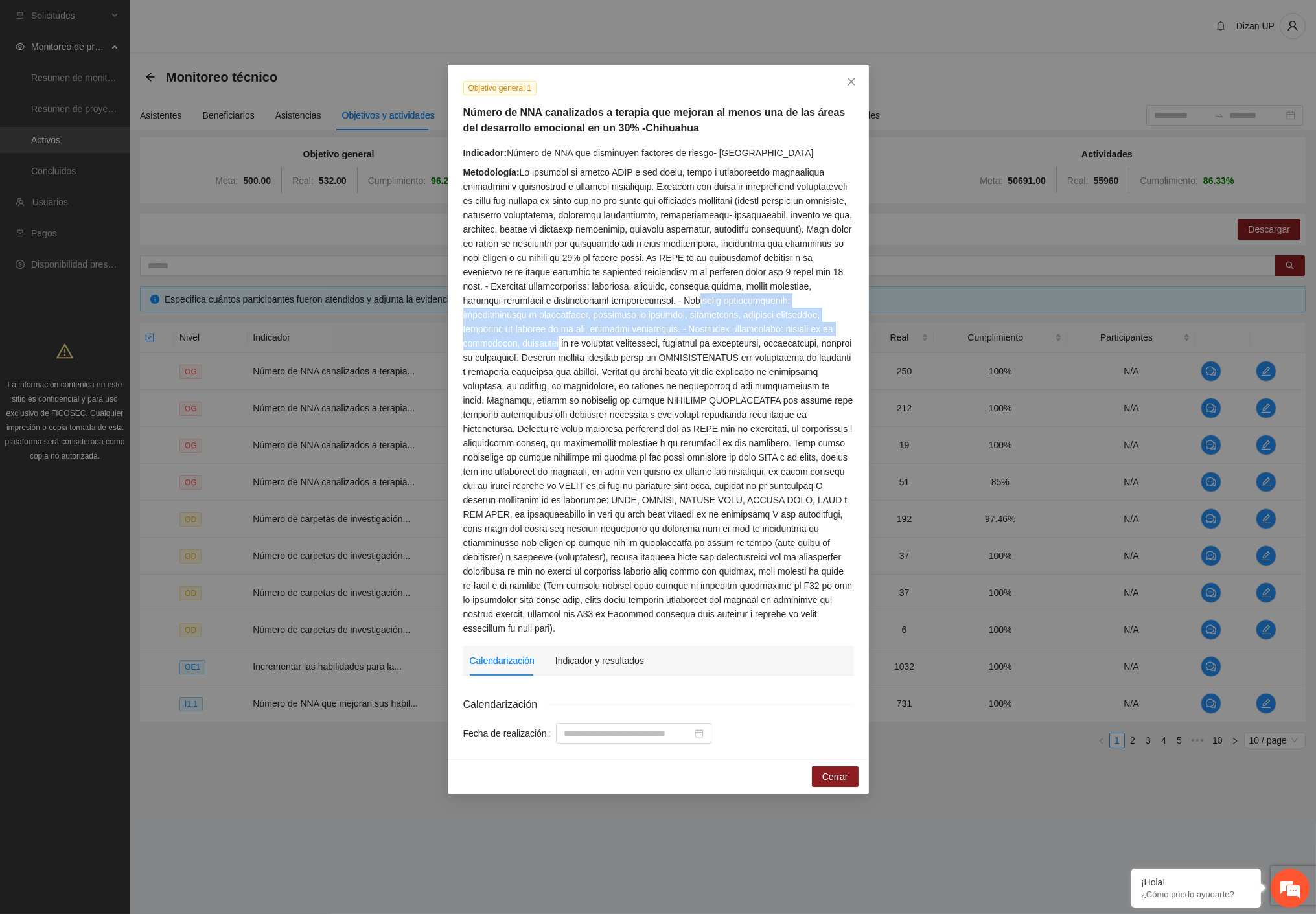
drag, startPoint x: 475, startPoint y: 313, endPoint x: 602, endPoint y: 346, distance: 131.2
click at [601, 346] on div "Metodología:" at bounding box center [658, 400] width 390 height 470
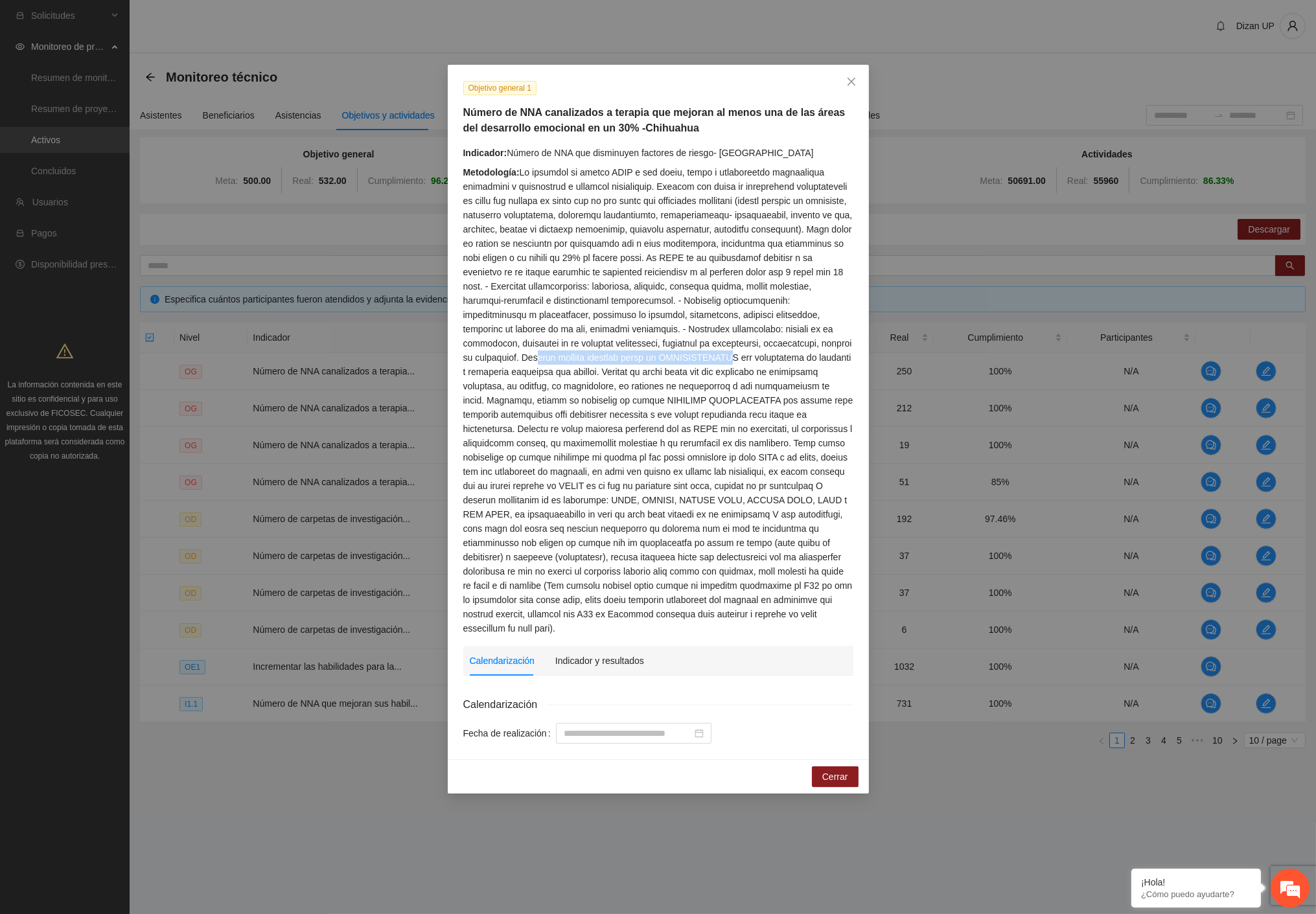
drag, startPoint x: 645, startPoint y: 359, endPoint x: 821, endPoint y: 363, distance: 176.0
click at [821, 363] on div "Metodología:" at bounding box center [658, 400] width 390 height 470
drag, startPoint x: 525, startPoint y: 367, endPoint x: 833, endPoint y: 377, distance: 308.2
click at [833, 377] on div "Metodología:" at bounding box center [658, 400] width 390 height 470
drag, startPoint x: 659, startPoint y: 425, endPoint x: 837, endPoint y: 428, distance: 178.0
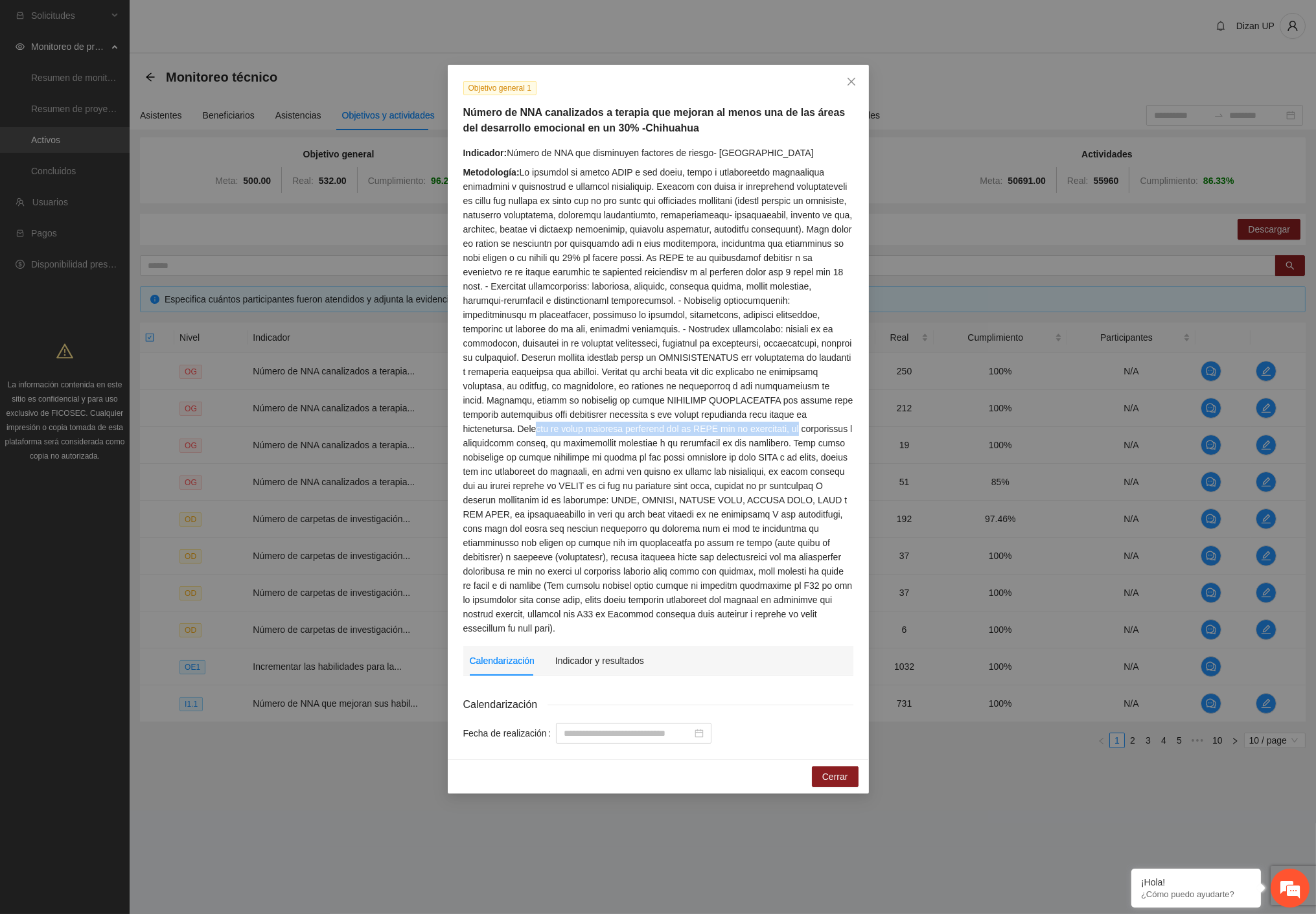
click at [837, 428] on div "Metodología:" at bounding box center [658, 400] width 390 height 470
drag, startPoint x: 513, startPoint y: 446, endPoint x: 754, endPoint y: 444, distance: 241.0
click at [754, 444] on div "Metodología:" at bounding box center [658, 400] width 390 height 470
drag, startPoint x: 588, startPoint y: 504, endPoint x: 742, endPoint y: 500, distance: 154.1
click at [742, 500] on div "Metodología:" at bounding box center [658, 400] width 390 height 470
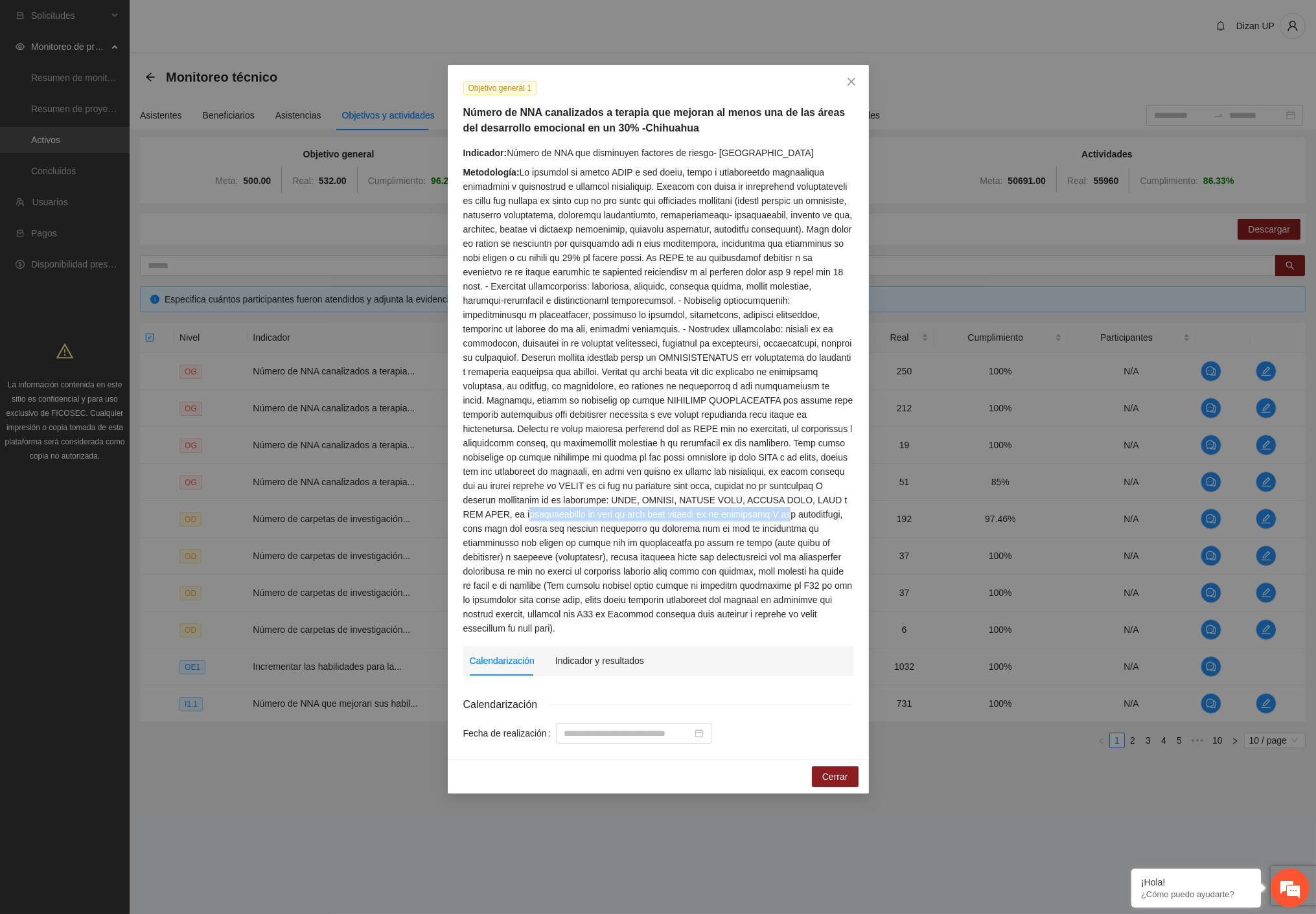
drag, startPoint x: 651, startPoint y: 518, endPoint x: 701, endPoint y: 527, distance: 50.8
click at [841, 521] on div "Metodología:" at bounding box center [658, 400] width 390 height 470
drag, startPoint x: 485, startPoint y: 531, endPoint x: 827, endPoint y: 533, distance: 342.0
click at [827, 533] on div "Metodología:" at bounding box center [658, 400] width 390 height 470
drag, startPoint x: 657, startPoint y: 613, endPoint x: 844, endPoint y: 607, distance: 187.1
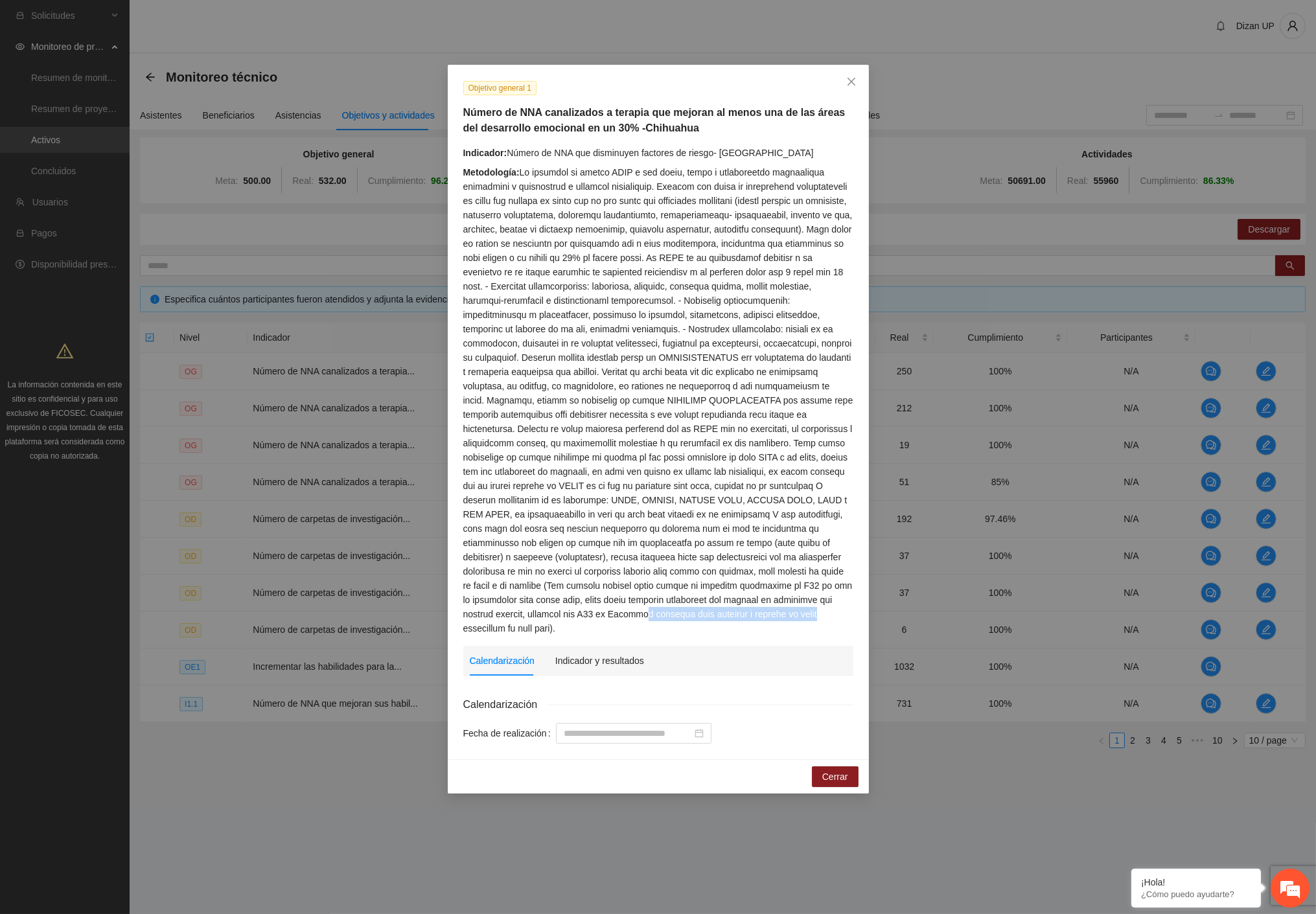
click at [844, 607] on div "Metodología:" at bounding box center [658, 400] width 390 height 470
drag, startPoint x: 536, startPoint y: 627, endPoint x: 488, endPoint y: 624, distance: 48.1
click at [500, 626] on div "Metodología:" at bounding box center [658, 400] width 390 height 470
drag, startPoint x: 482, startPoint y: 112, endPoint x: 778, endPoint y: 120, distance: 296.1
click at [778, 120] on h5 "Número de NNA canalizados a terapia que mejoran al menos una de las áreas del d…" at bounding box center [658, 121] width 390 height 31
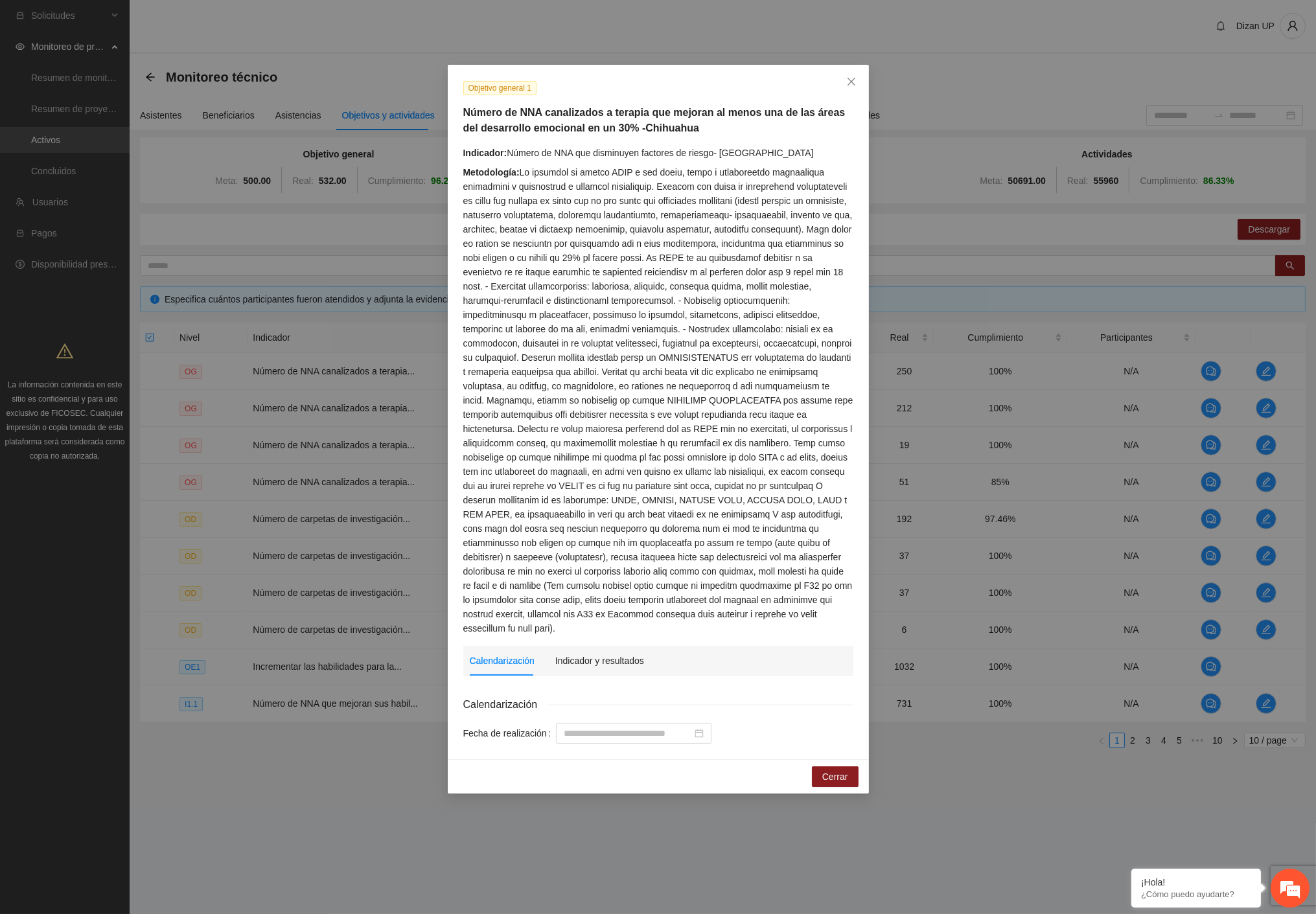
drag, startPoint x: 600, startPoint y: 132, endPoint x: 664, endPoint y: 121, distance: 64.9
click at [601, 132] on h5 "Número de NNA canalizados a terapia que mejoran al menos una de las áreas del d…" at bounding box center [658, 121] width 390 height 31
drag, startPoint x: 677, startPoint y: 107, endPoint x: 818, endPoint y: 118, distance: 141.4
click at [847, 114] on h5 "Número de NNA canalizados a terapia que mejoran al menos una de las áreas del d…" at bounding box center [658, 121] width 390 height 31
drag, startPoint x: 604, startPoint y: 124, endPoint x: 720, endPoint y: 129, distance: 116.1
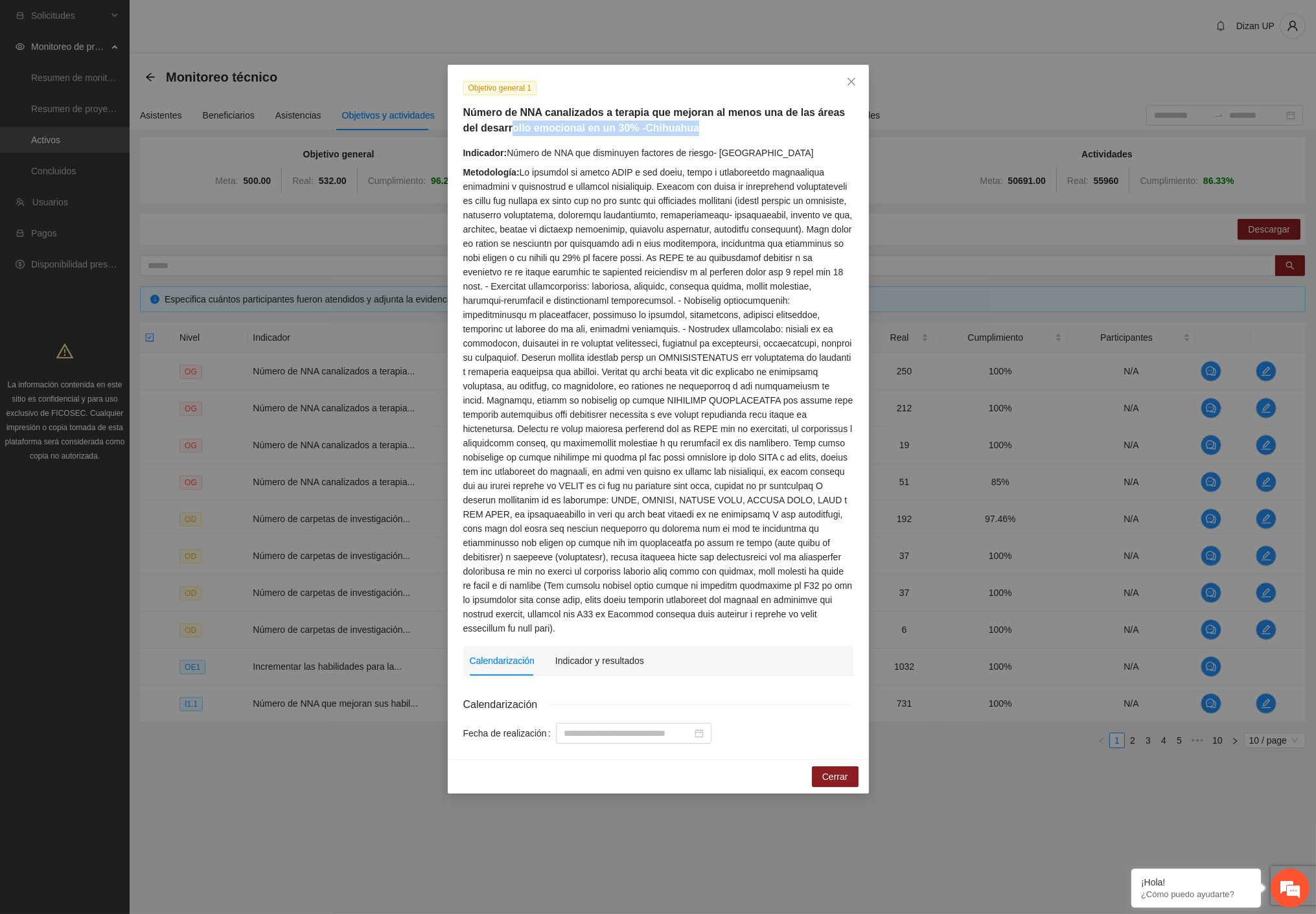
click at [718, 127] on h5 "Número de NNA canalizados a terapia que mejoran al menos una de las áreas del d…" at bounding box center [658, 121] width 390 height 31
